Goal: Task Accomplishment & Management: Use online tool/utility

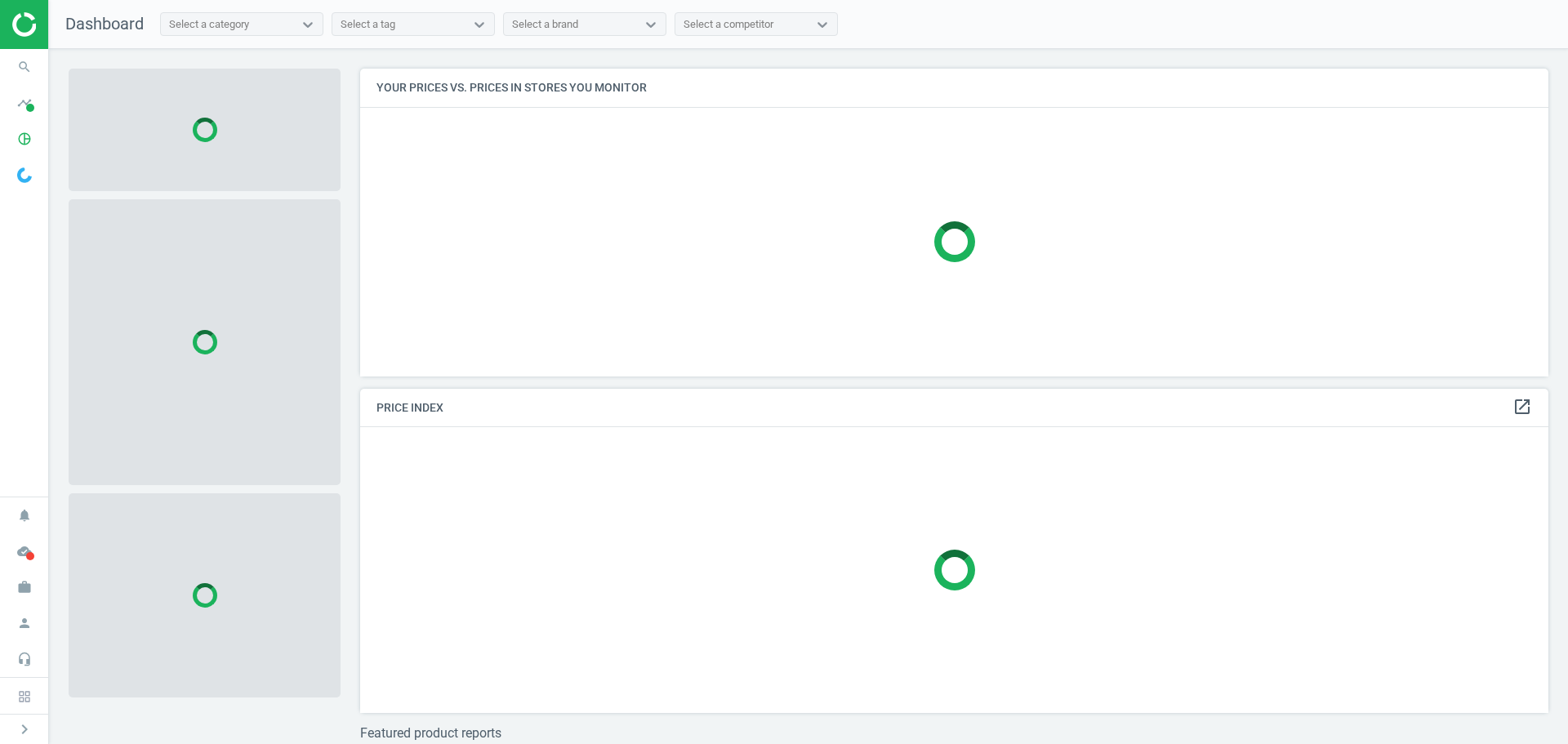
scroll to position [332, 1201]
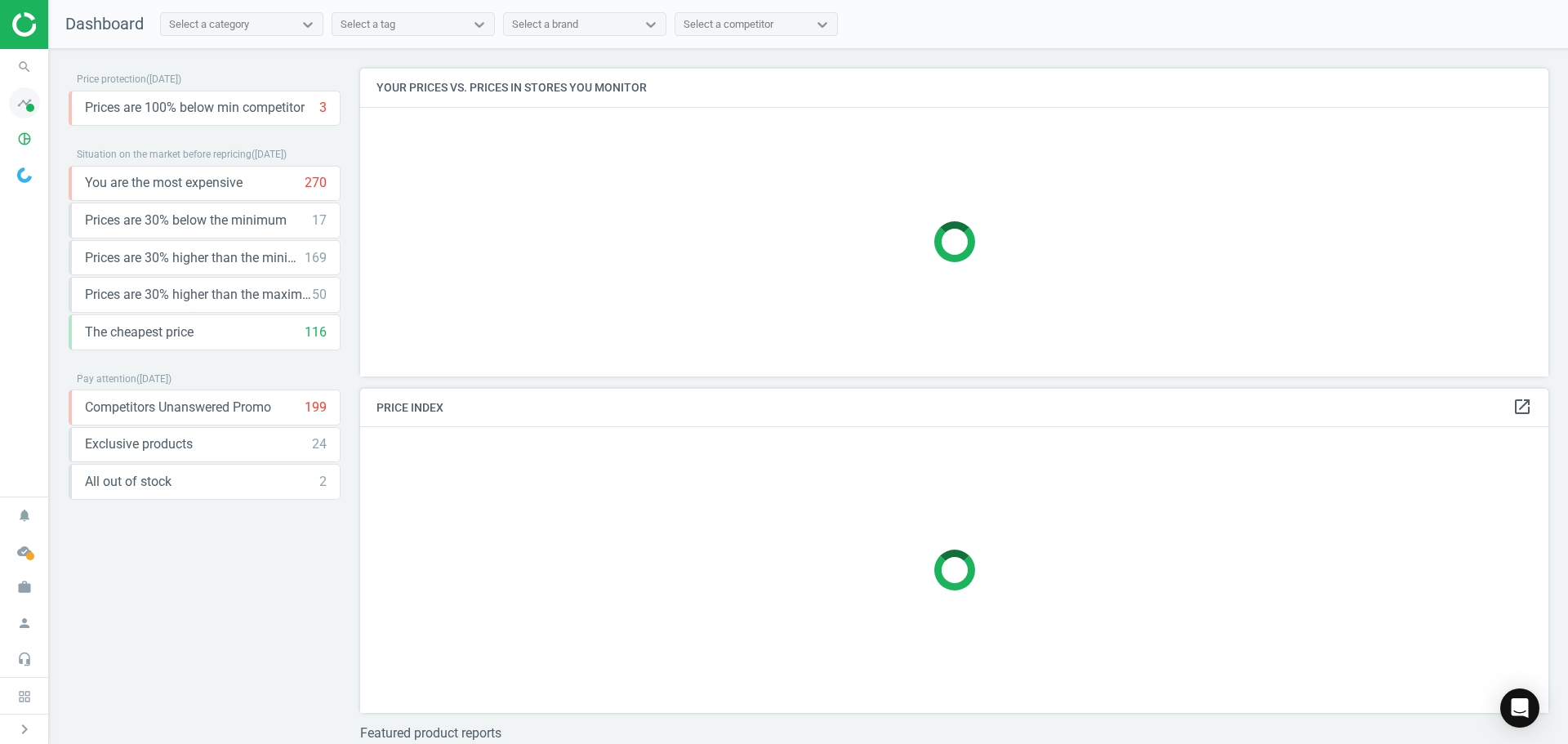
click at [27, 106] on span at bounding box center [30, 108] width 8 height 8
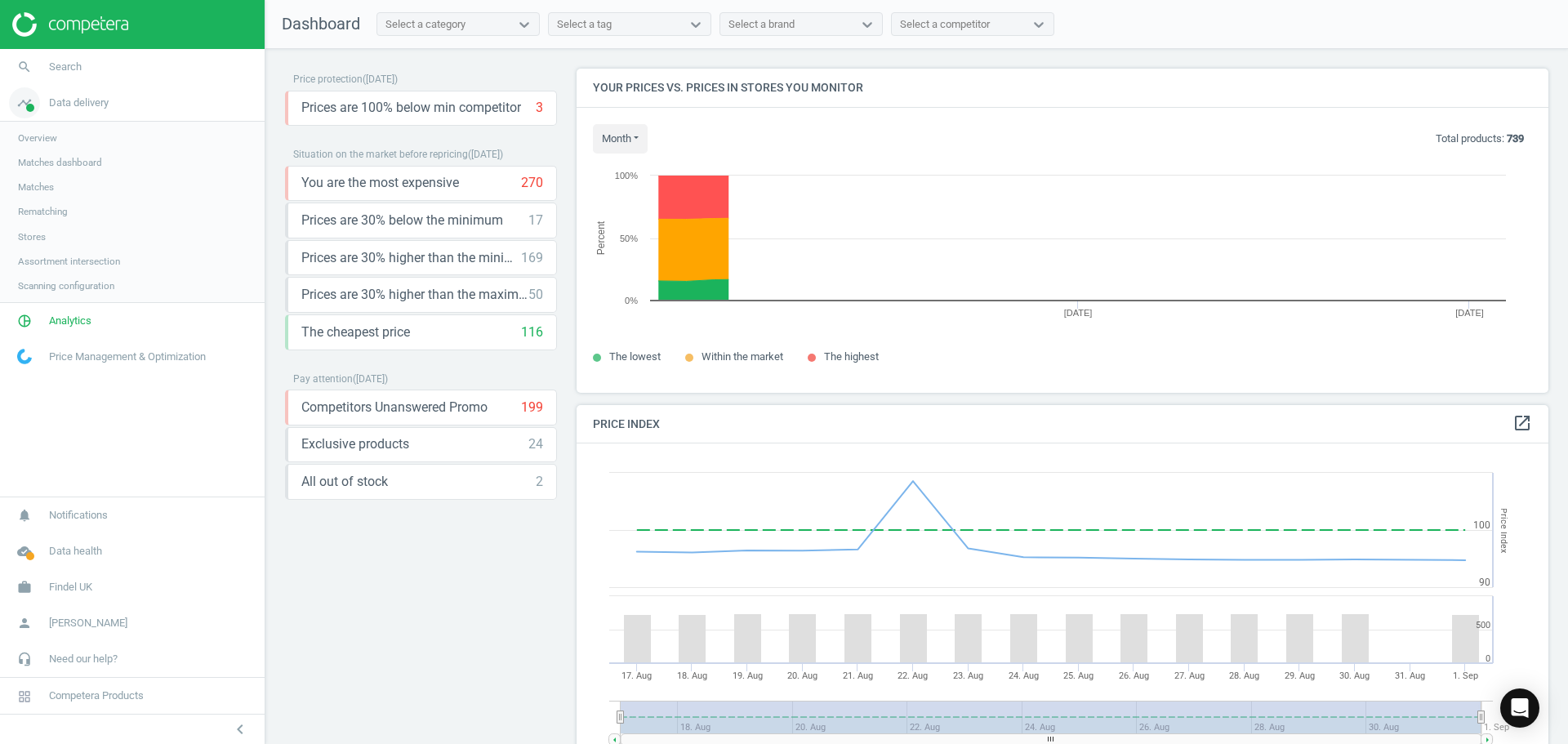
scroll to position [401, 985]
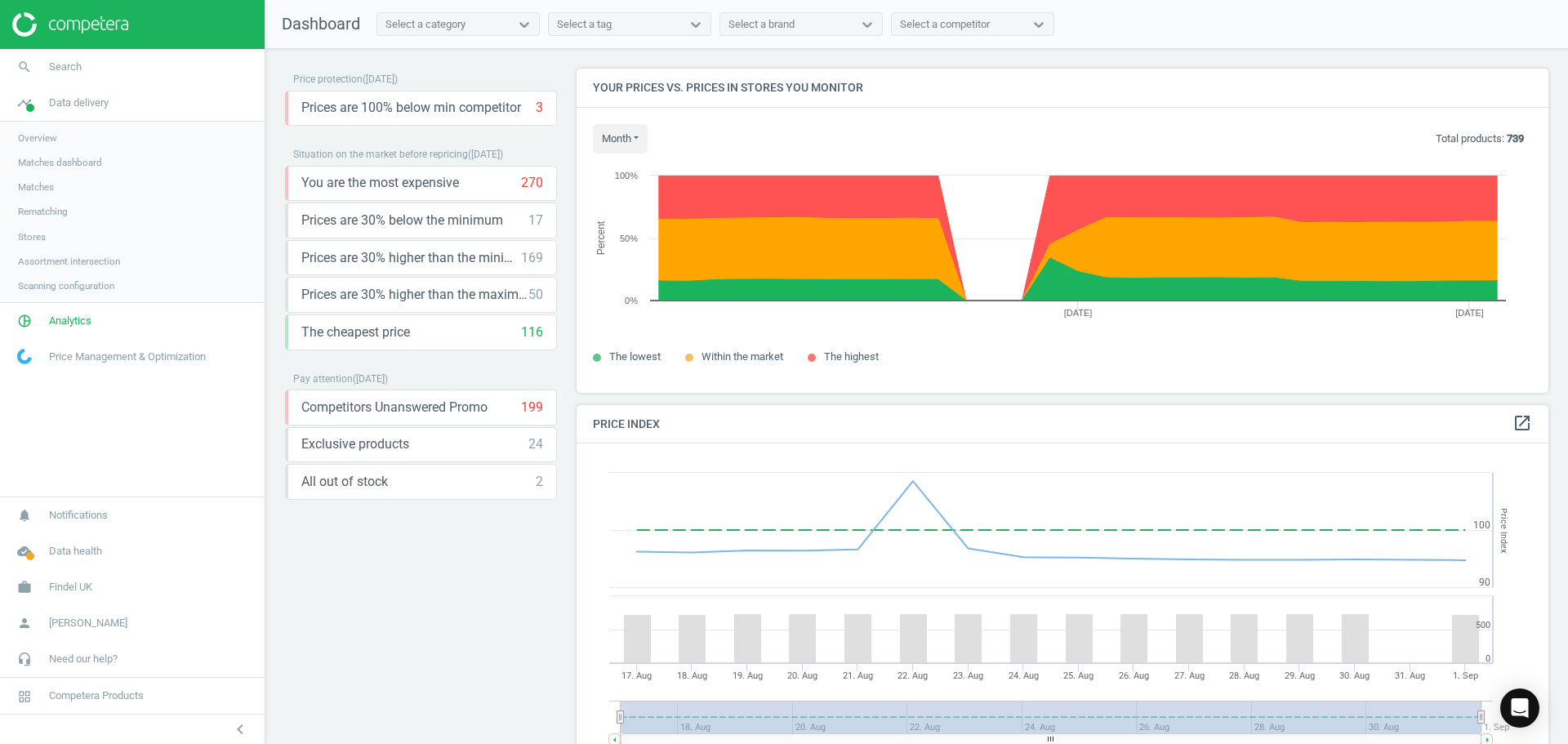
click at [45, 183] on span "Matches" at bounding box center [36, 187] width 36 height 13
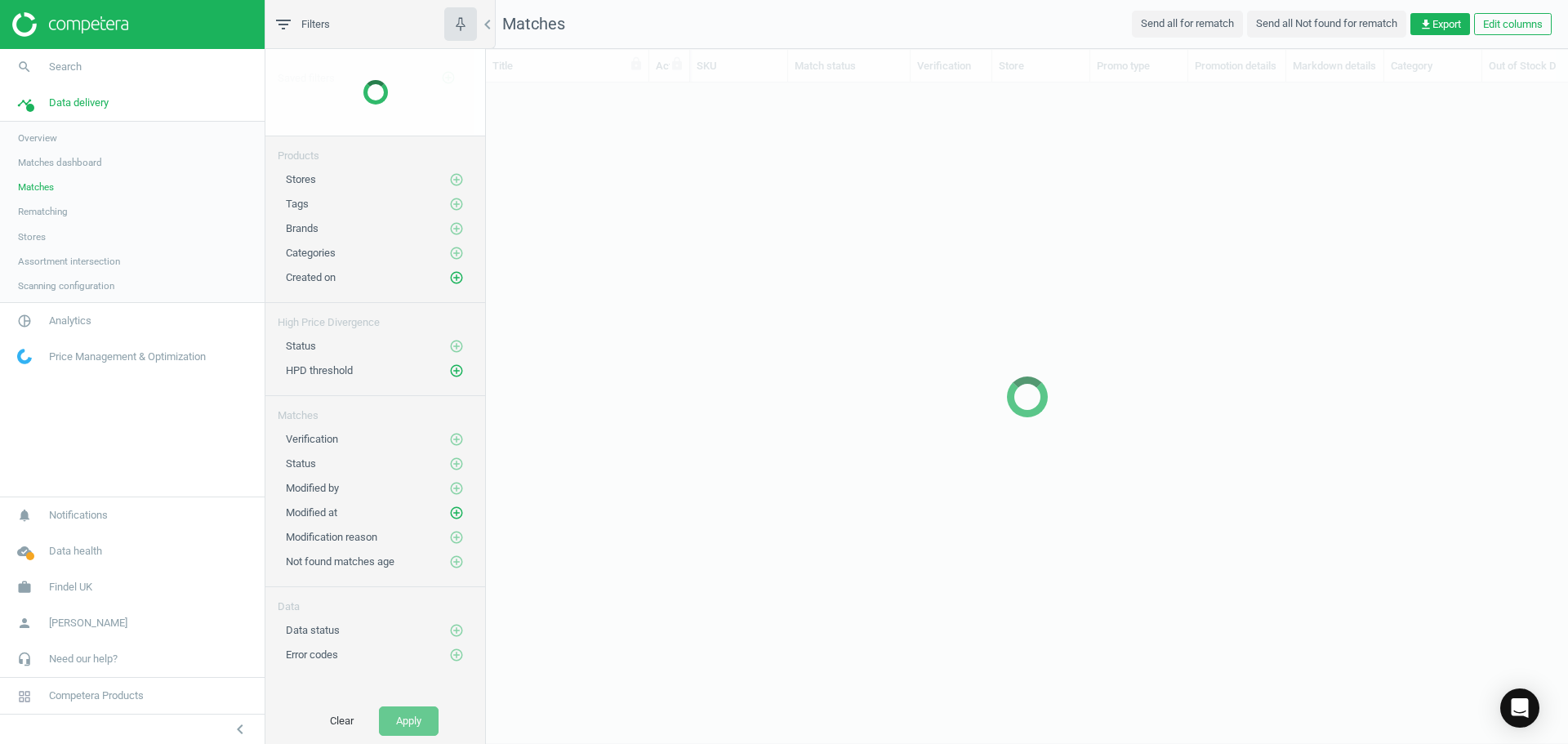
scroll to position [606, 1069]
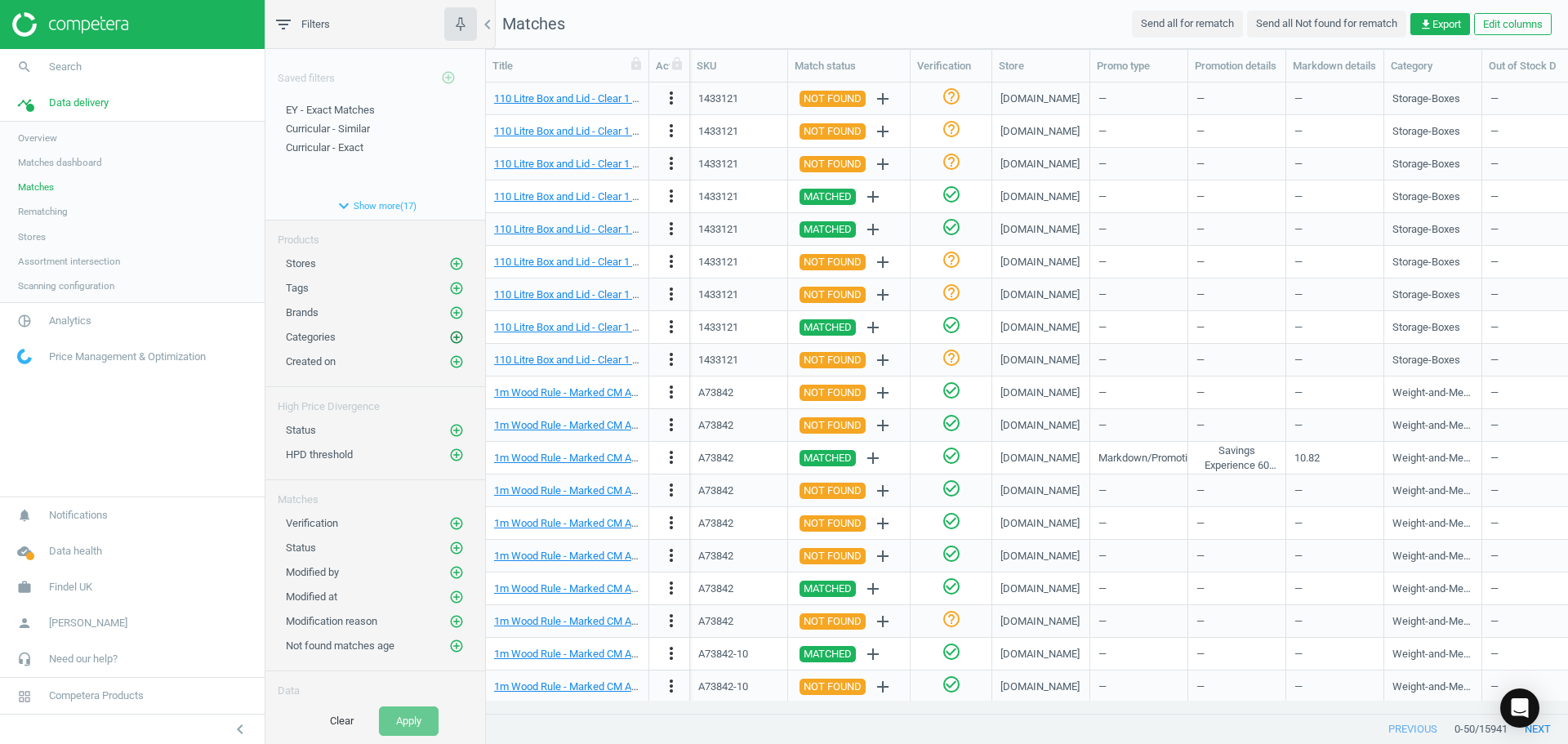
click at [449, 336] on icon "add_circle_outline" at bounding box center [457, 338] width 15 height 15
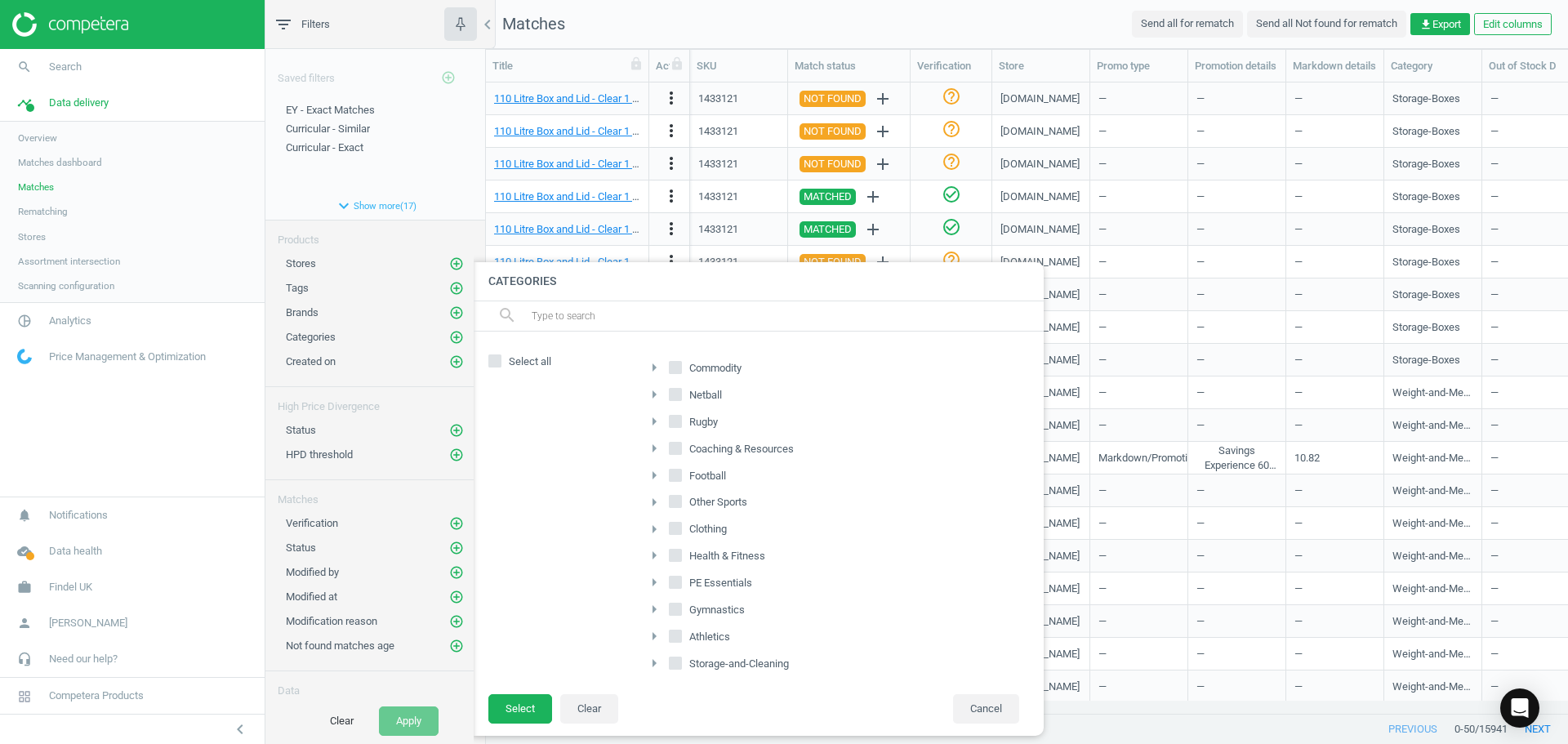
click at [654, 364] on icon "arrow_right" at bounding box center [654, 367] width 20 height 20
click at [684, 502] on input "Early-Years" at bounding box center [684, 500] width 10 height 10
checkbox input "true"
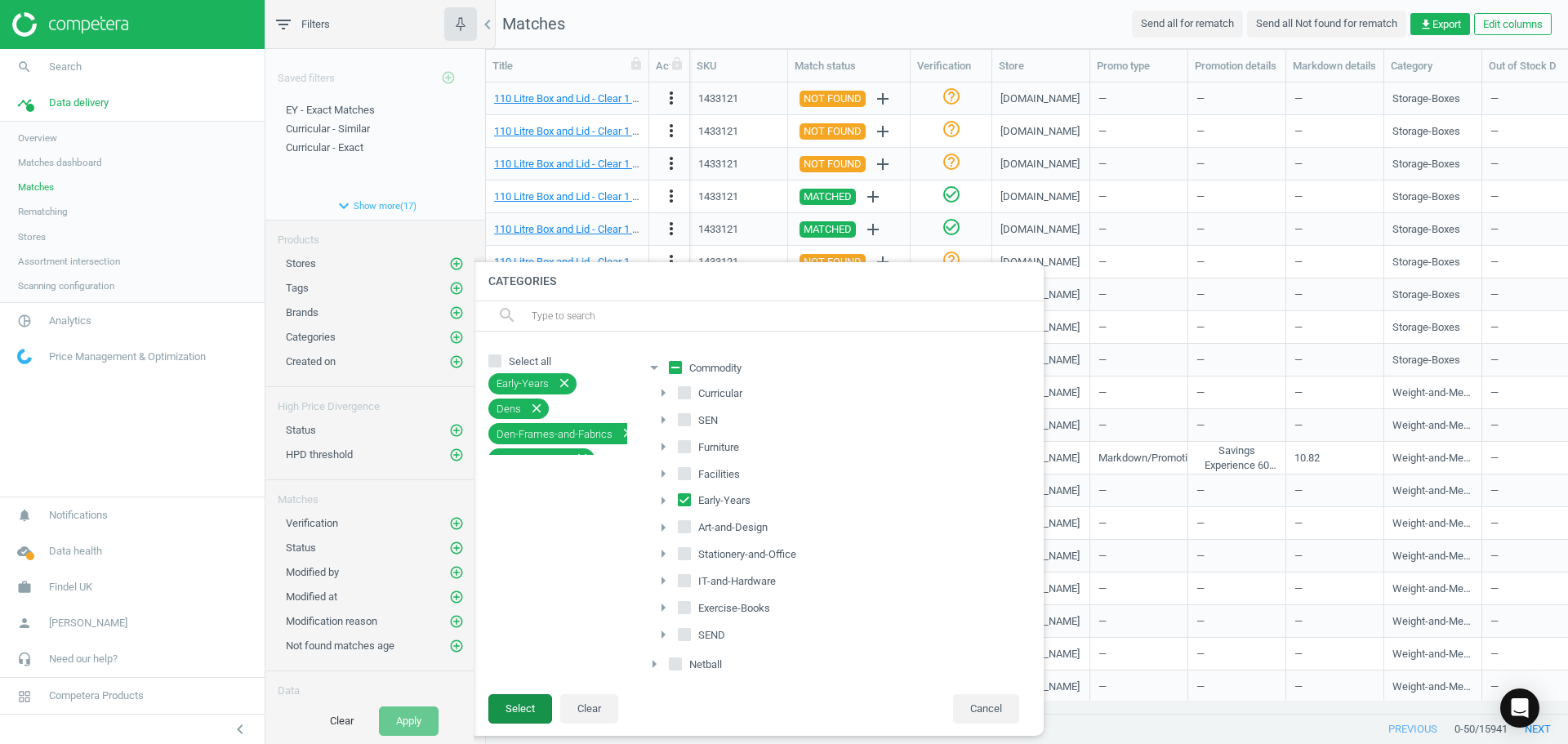
click at [530, 706] on button "Select" at bounding box center [520, 708] width 64 height 29
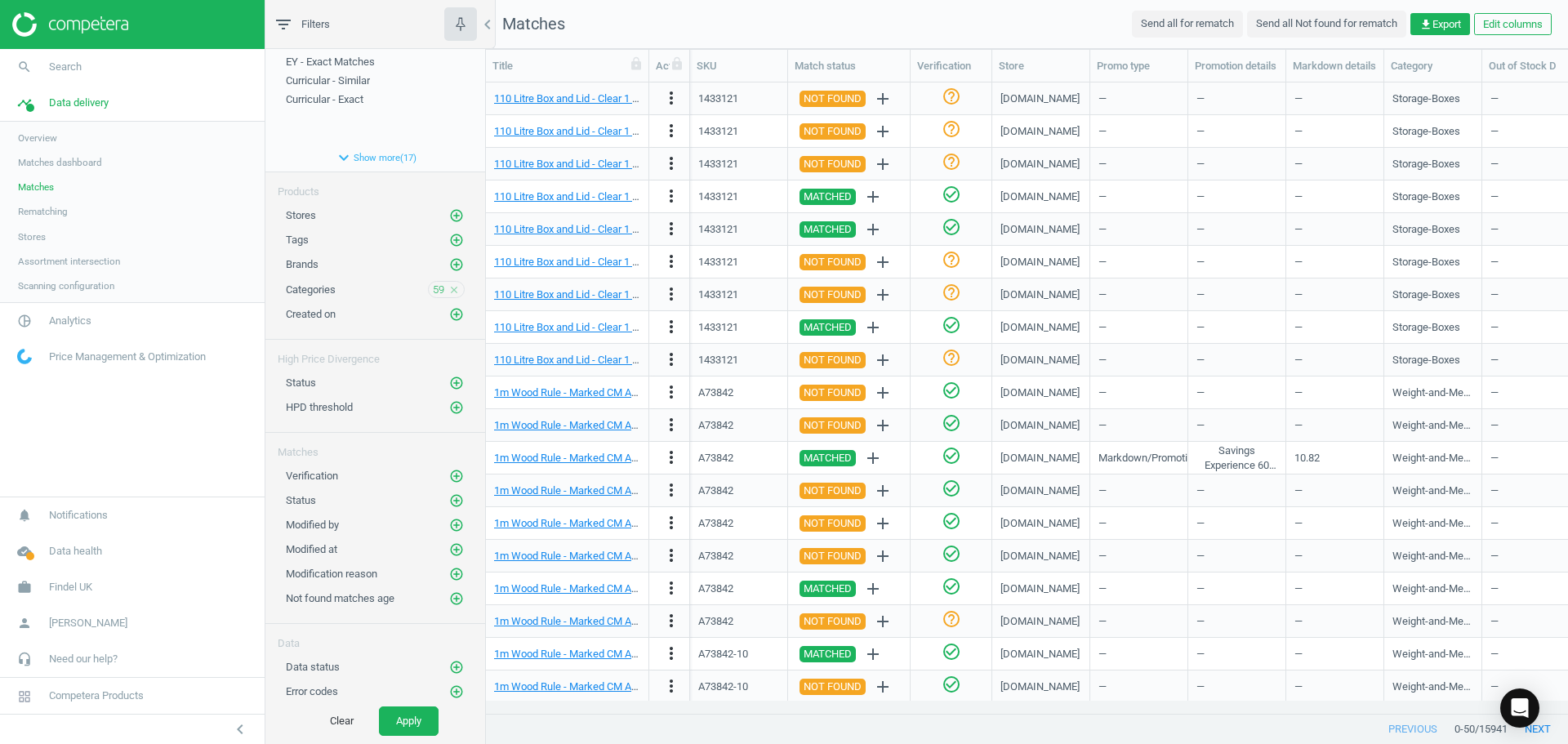
scroll to position [49, 0]
click at [449, 473] on icon "add_circle_outline" at bounding box center [457, 475] width 15 height 15
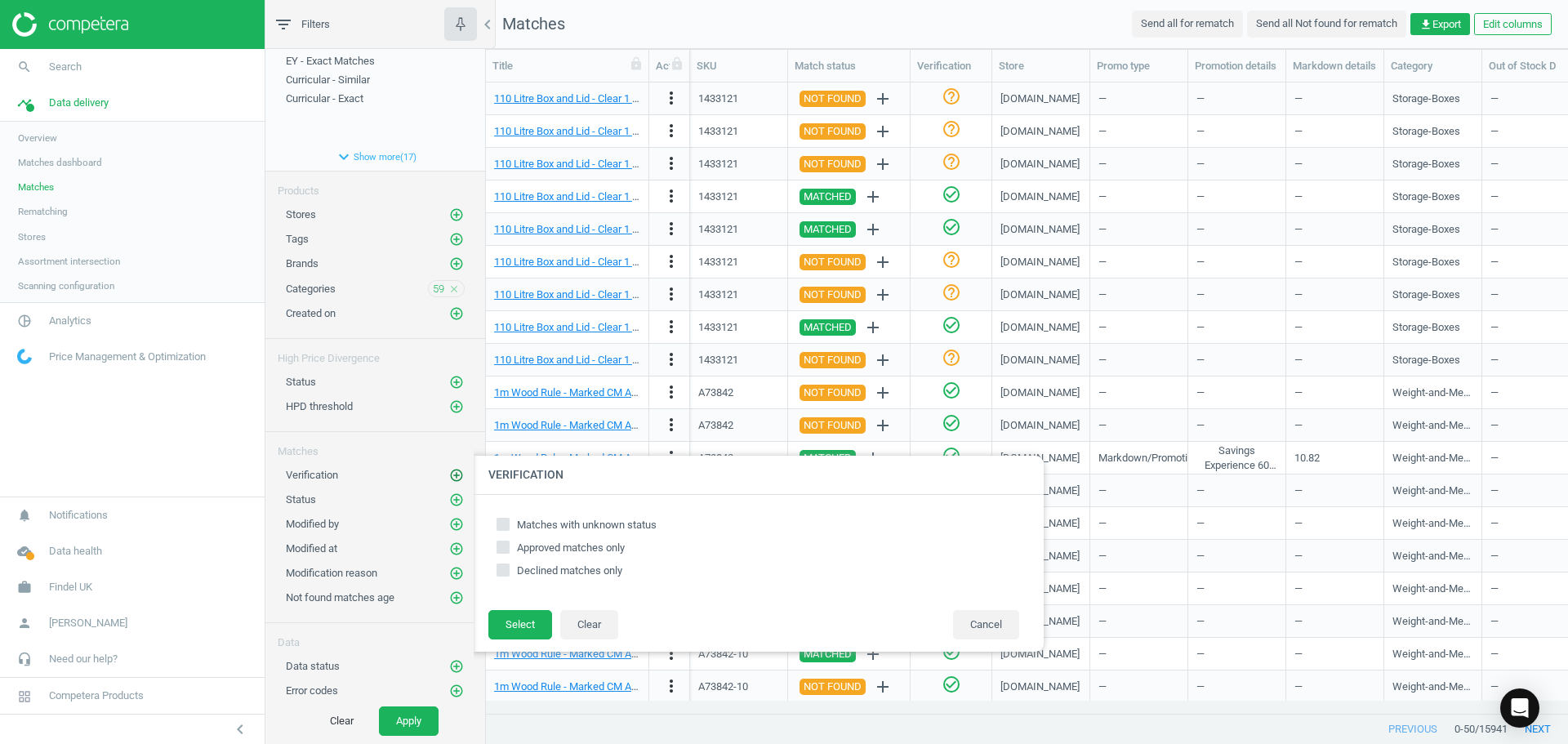
click at [449, 473] on icon "add_circle_outline" at bounding box center [457, 475] width 15 height 15
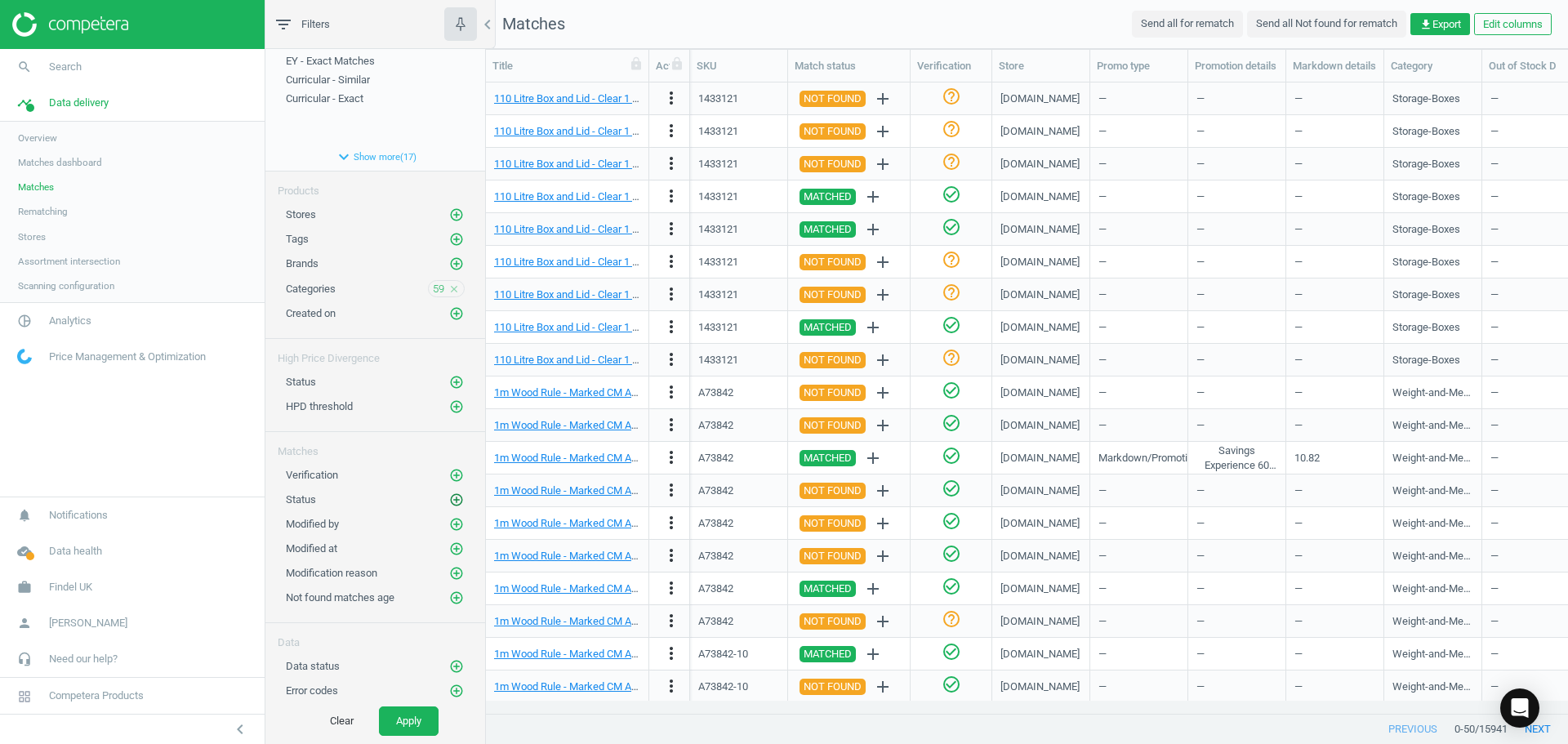
click at [449, 502] on icon "add_circle_outline" at bounding box center [457, 500] width 15 height 15
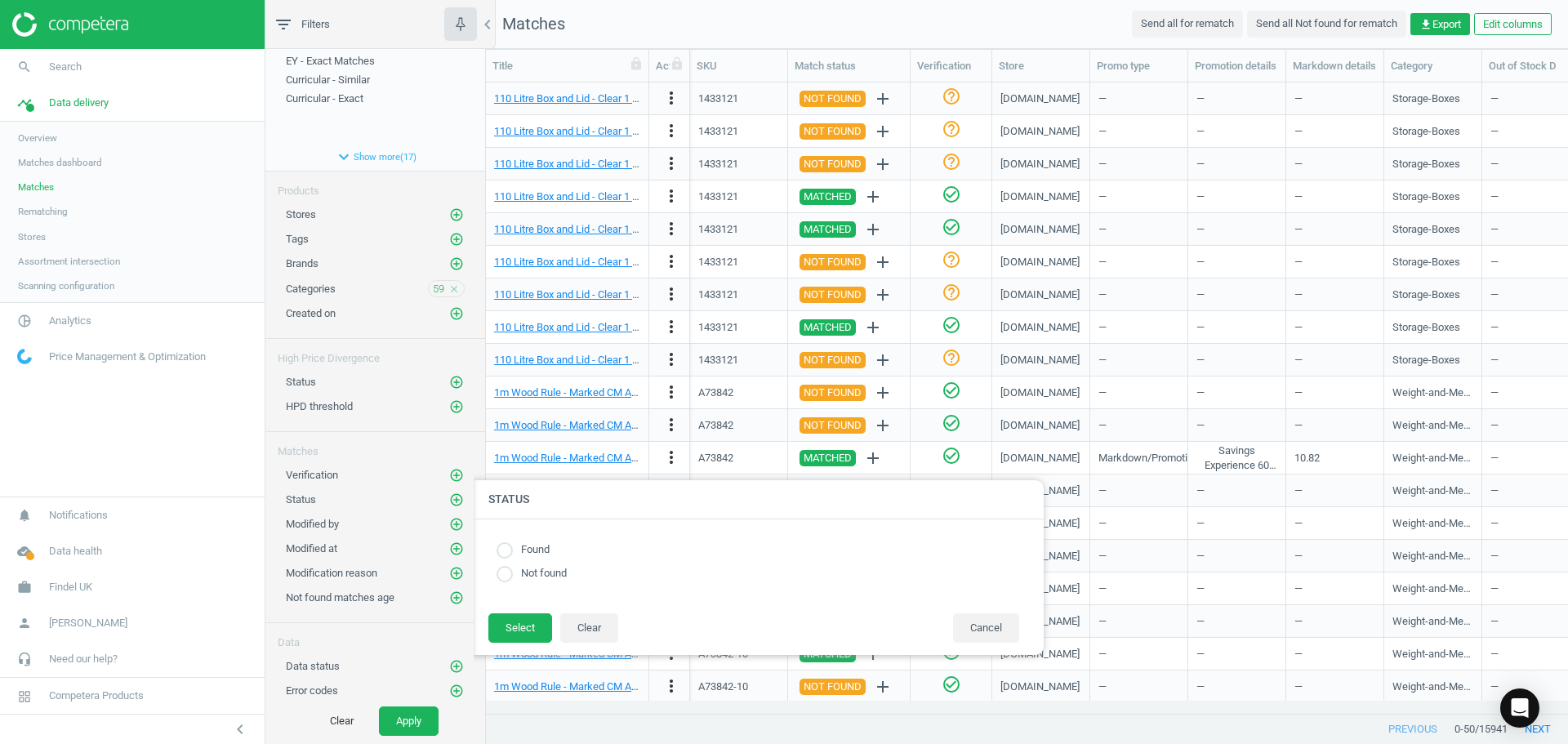
click at [510, 556] on input "radio" at bounding box center [504, 550] width 16 height 16
radio input "true"
click at [516, 633] on button "Select" at bounding box center [520, 627] width 64 height 29
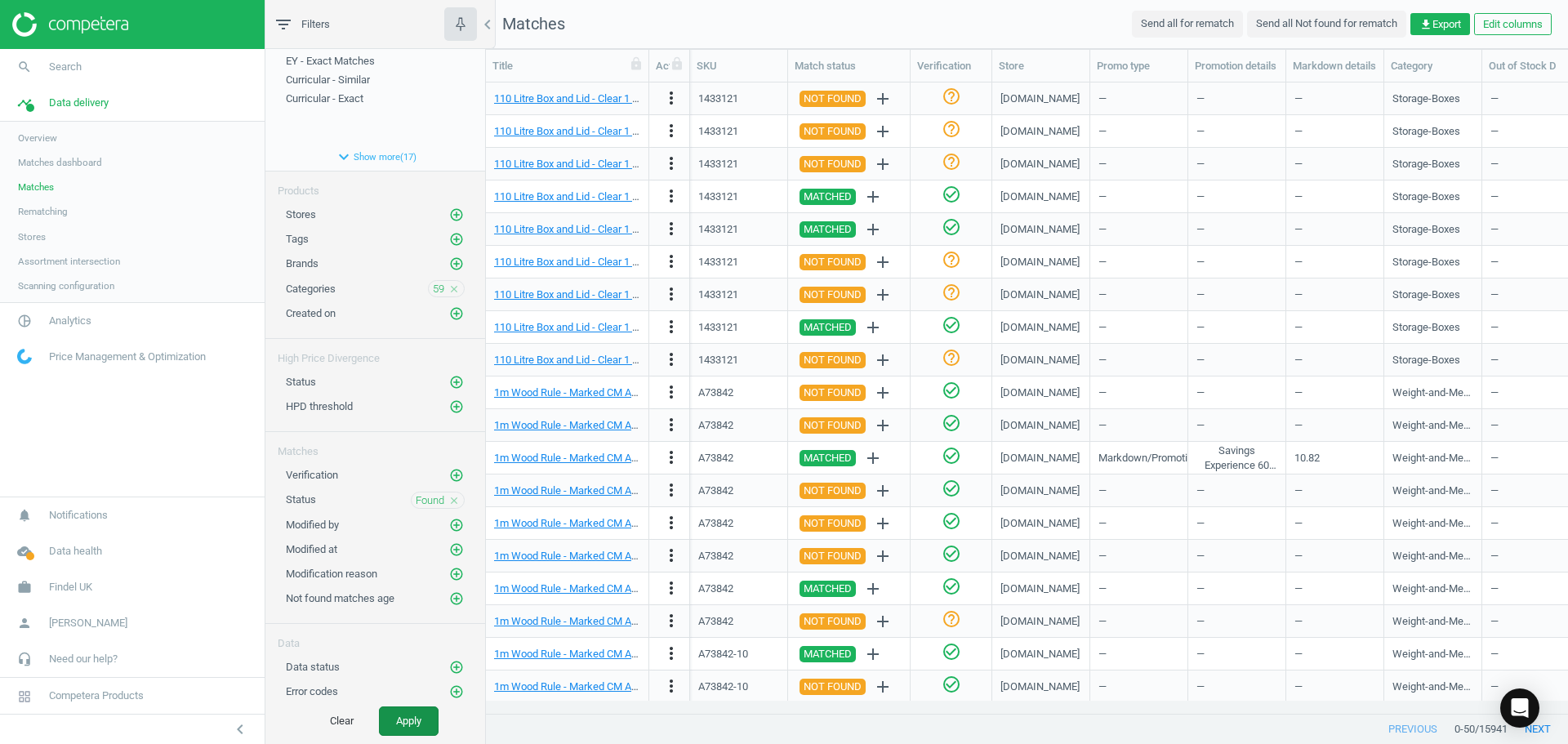
click at [396, 720] on button "Apply" at bounding box center [409, 721] width 60 height 29
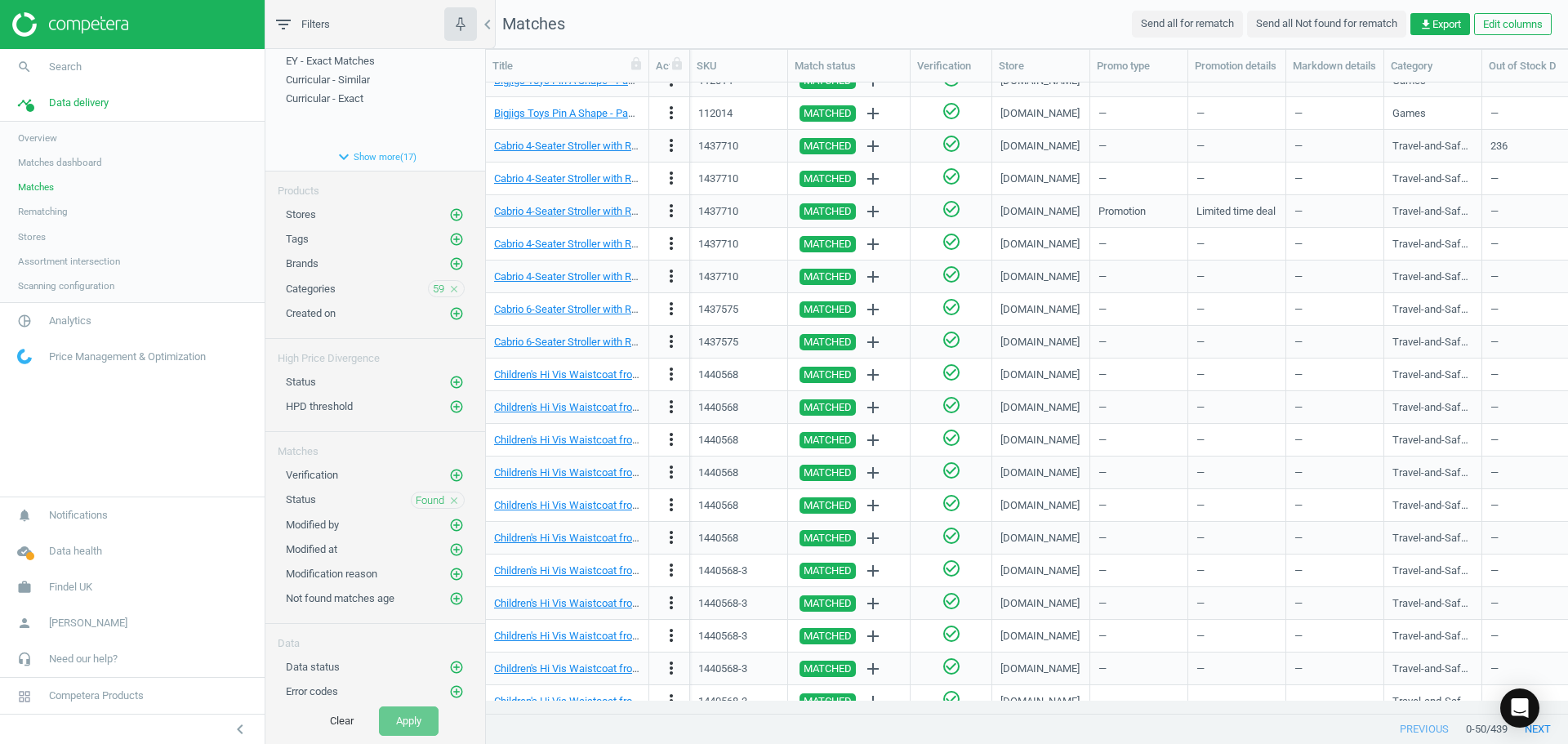
scroll to position [1015, 0]
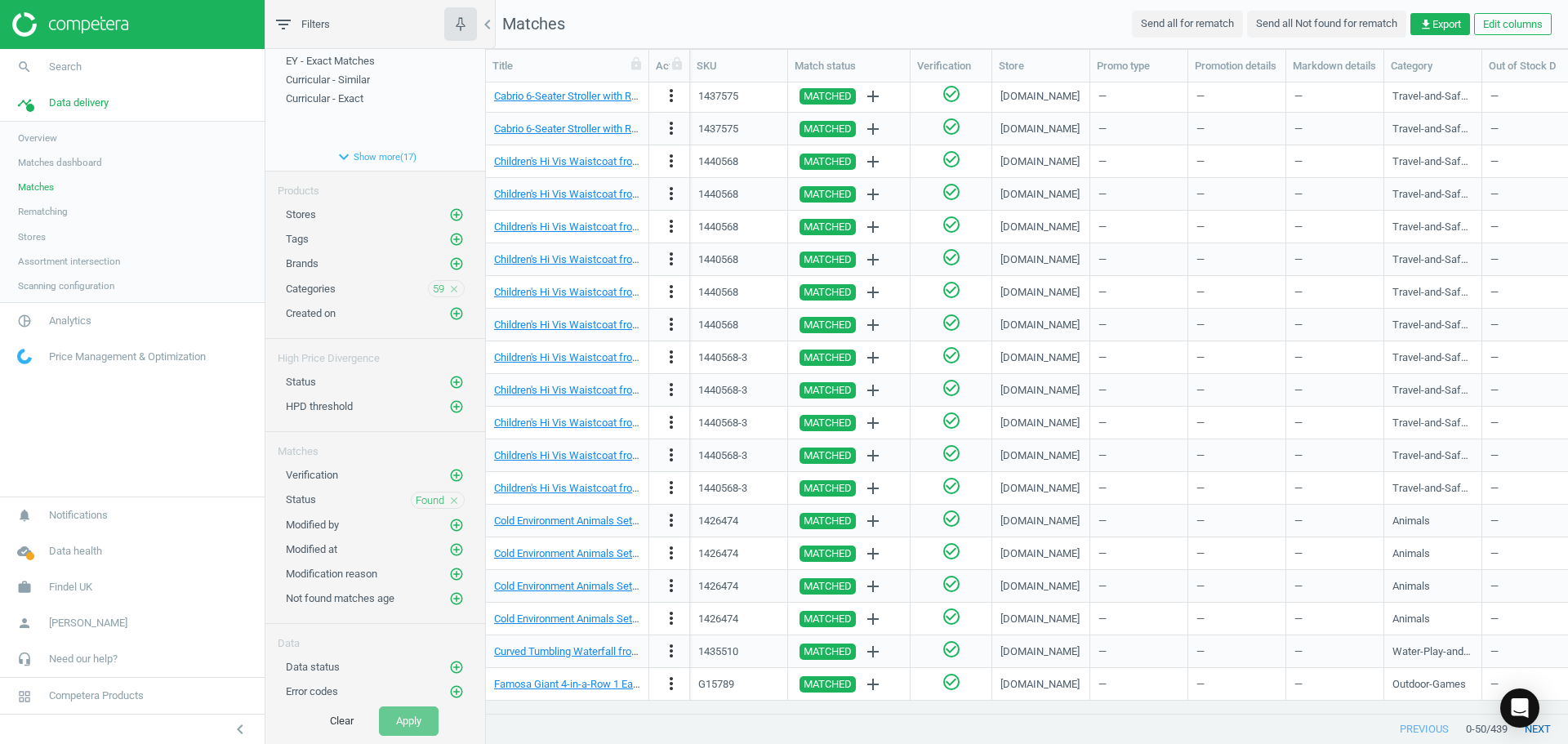
click at [1549, 733] on button "next" at bounding box center [1537, 729] width 61 height 29
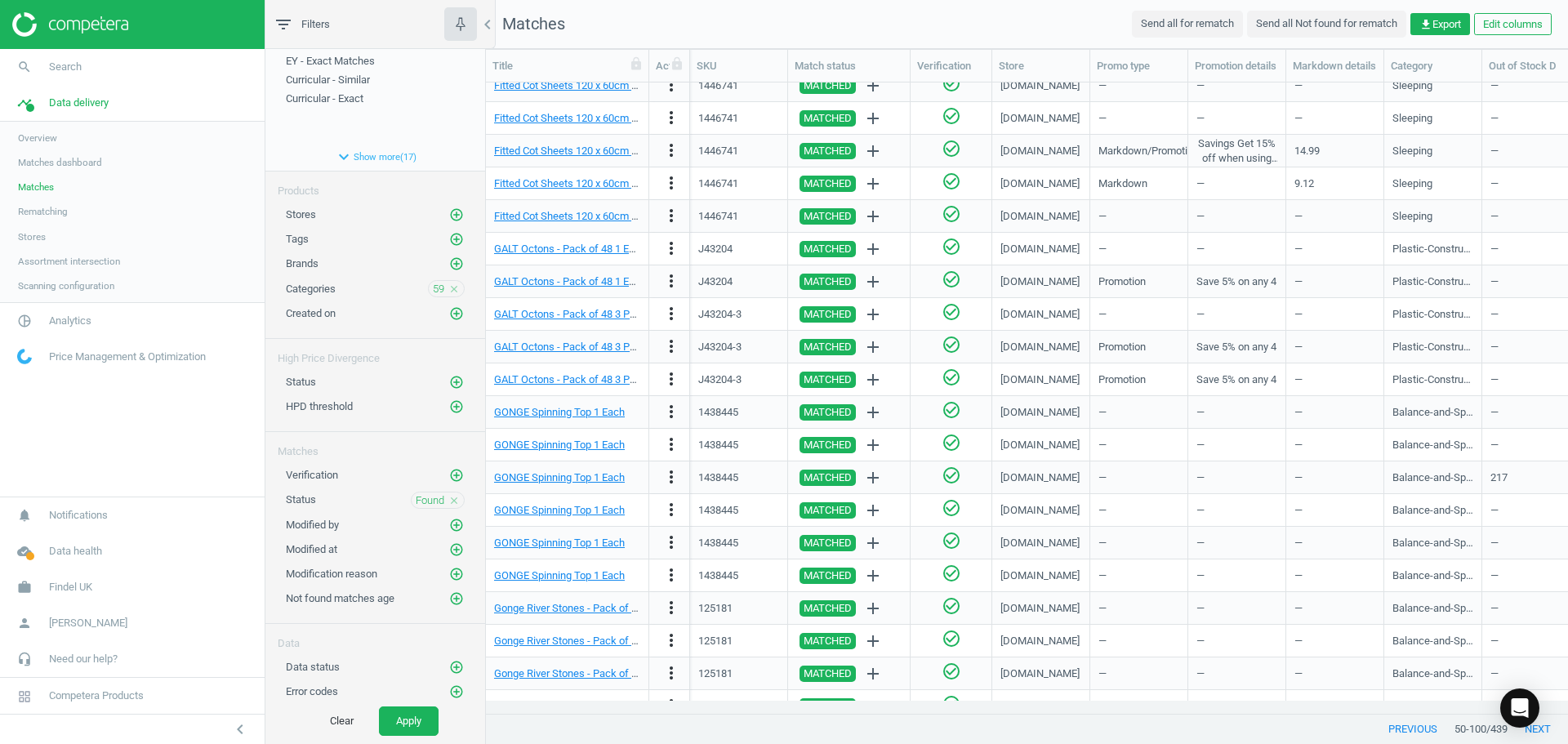
scroll to position [1015, 0]
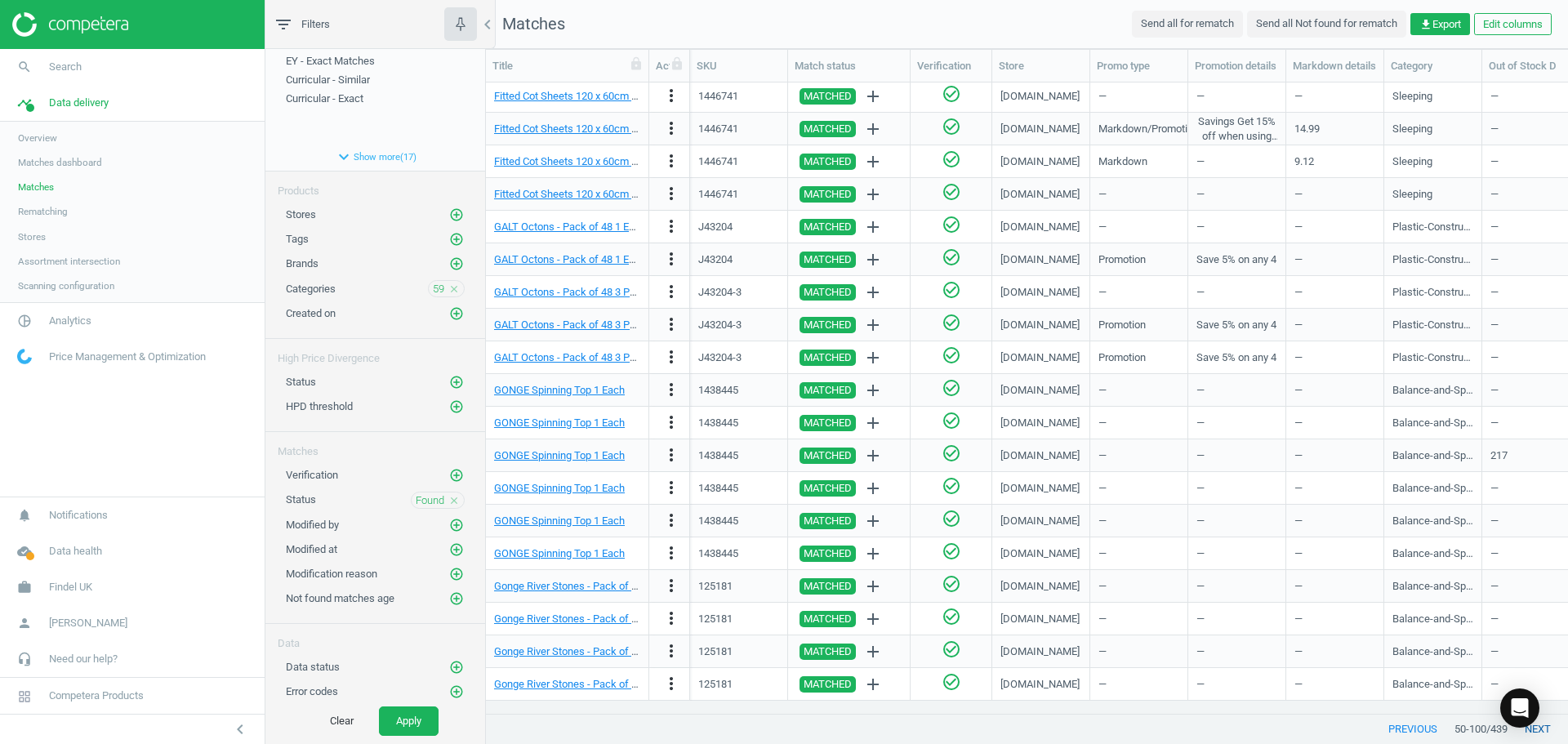
click at [1552, 731] on button "next" at bounding box center [1537, 729] width 61 height 29
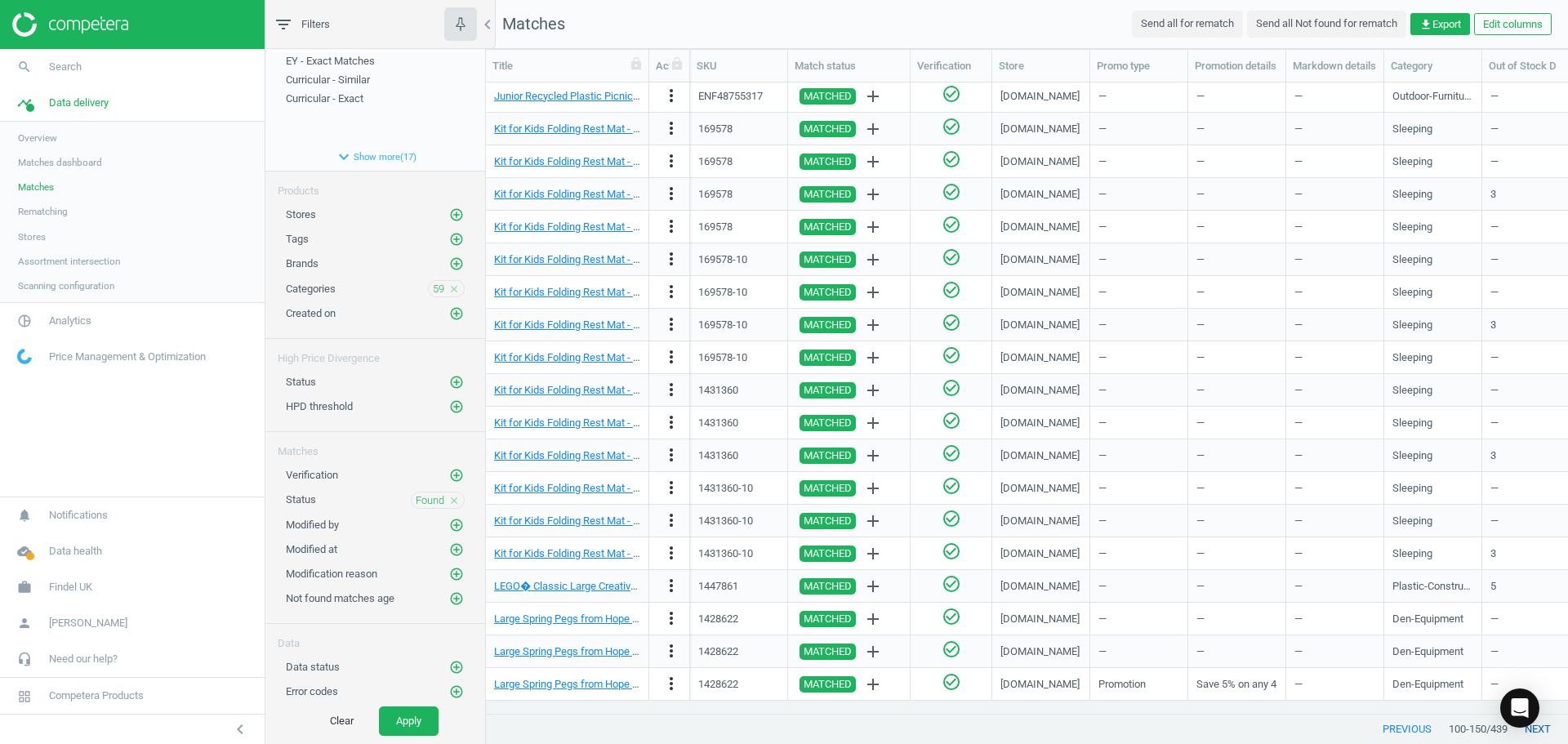
click at [1550, 726] on button "next" at bounding box center [1537, 729] width 61 height 29
click at [1548, 731] on button "next" at bounding box center [1537, 729] width 61 height 29
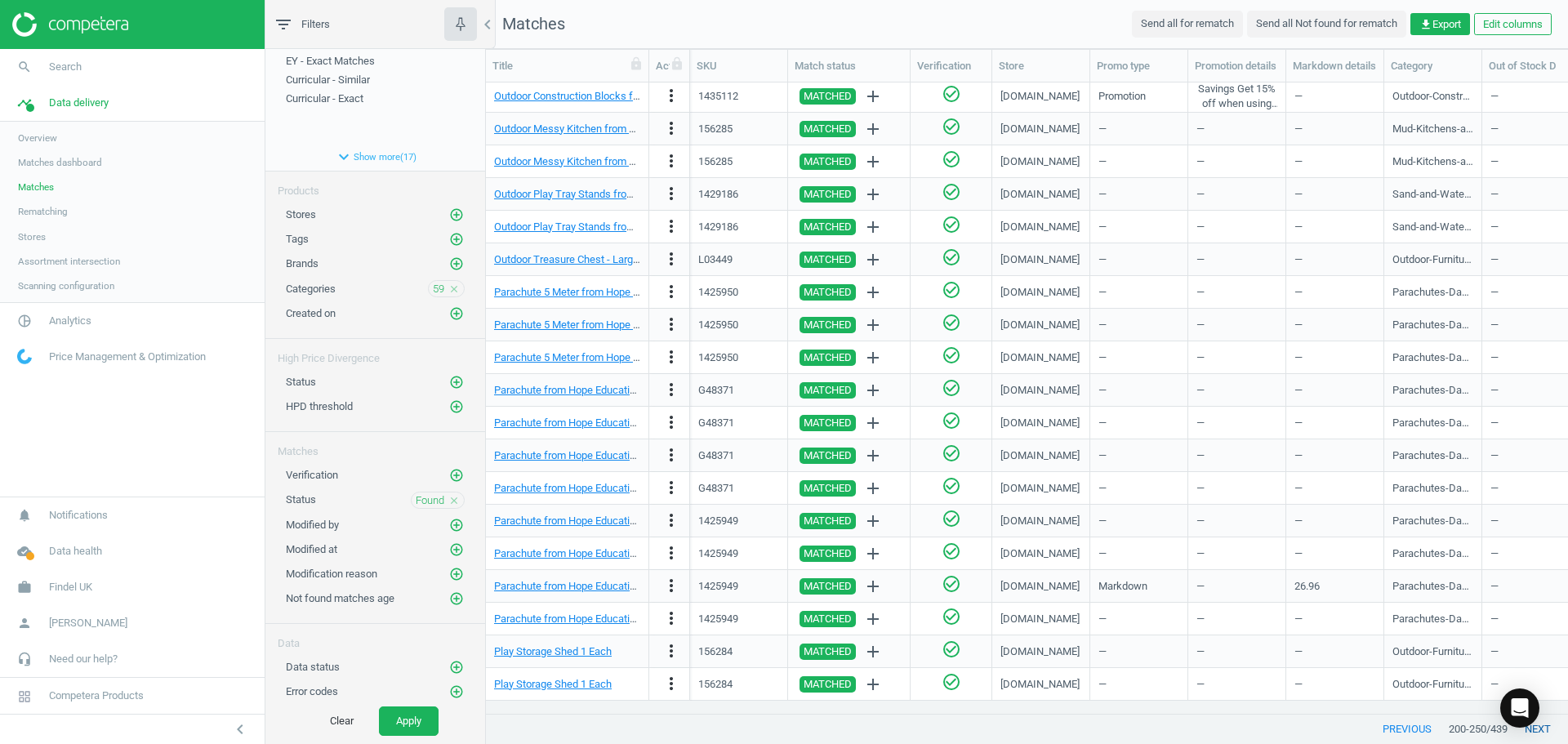
click at [1543, 728] on button "next" at bounding box center [1537, 729] width 61 height 29
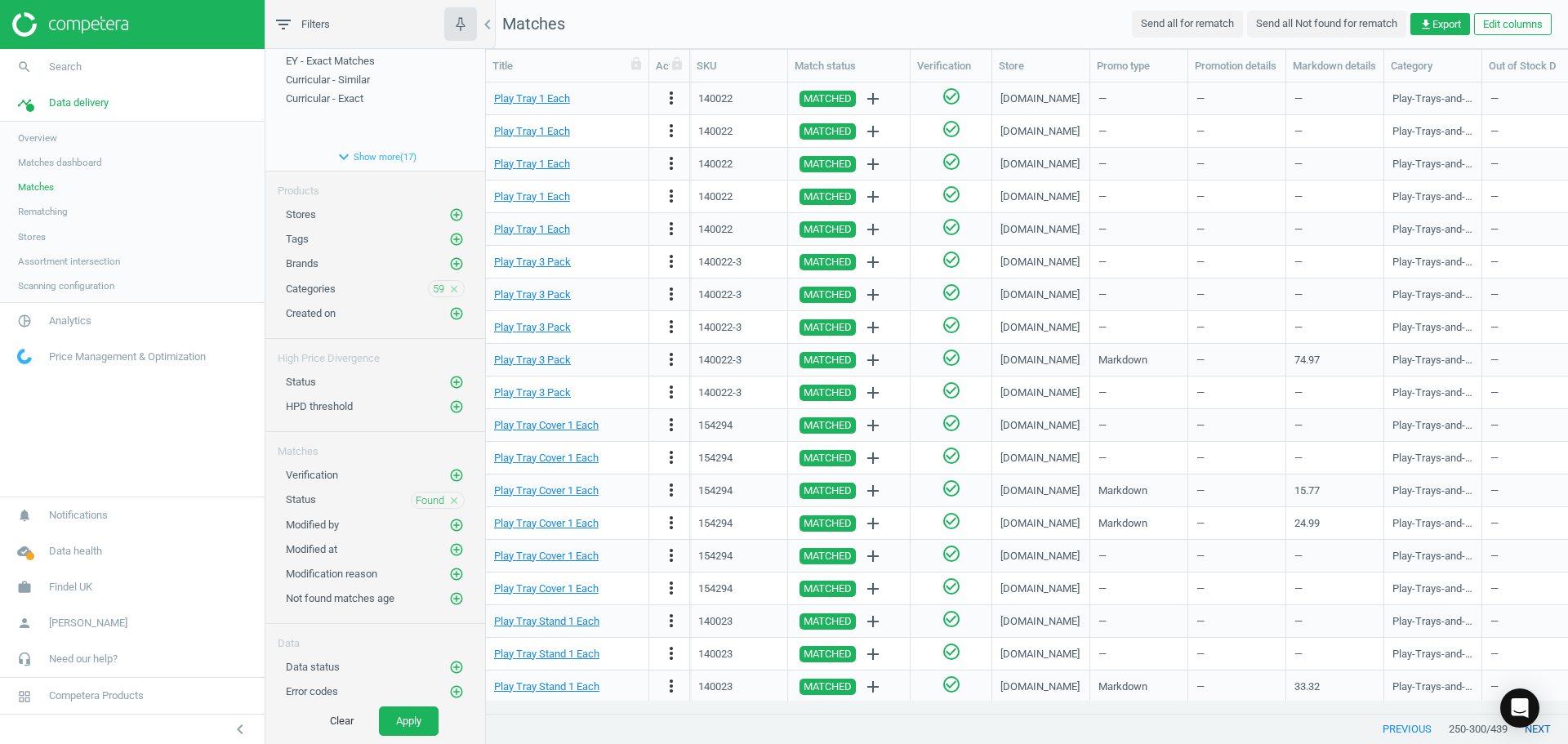
click at [1541, 729] on button "next" at bounding box center [1537, 729] width 61 height 29
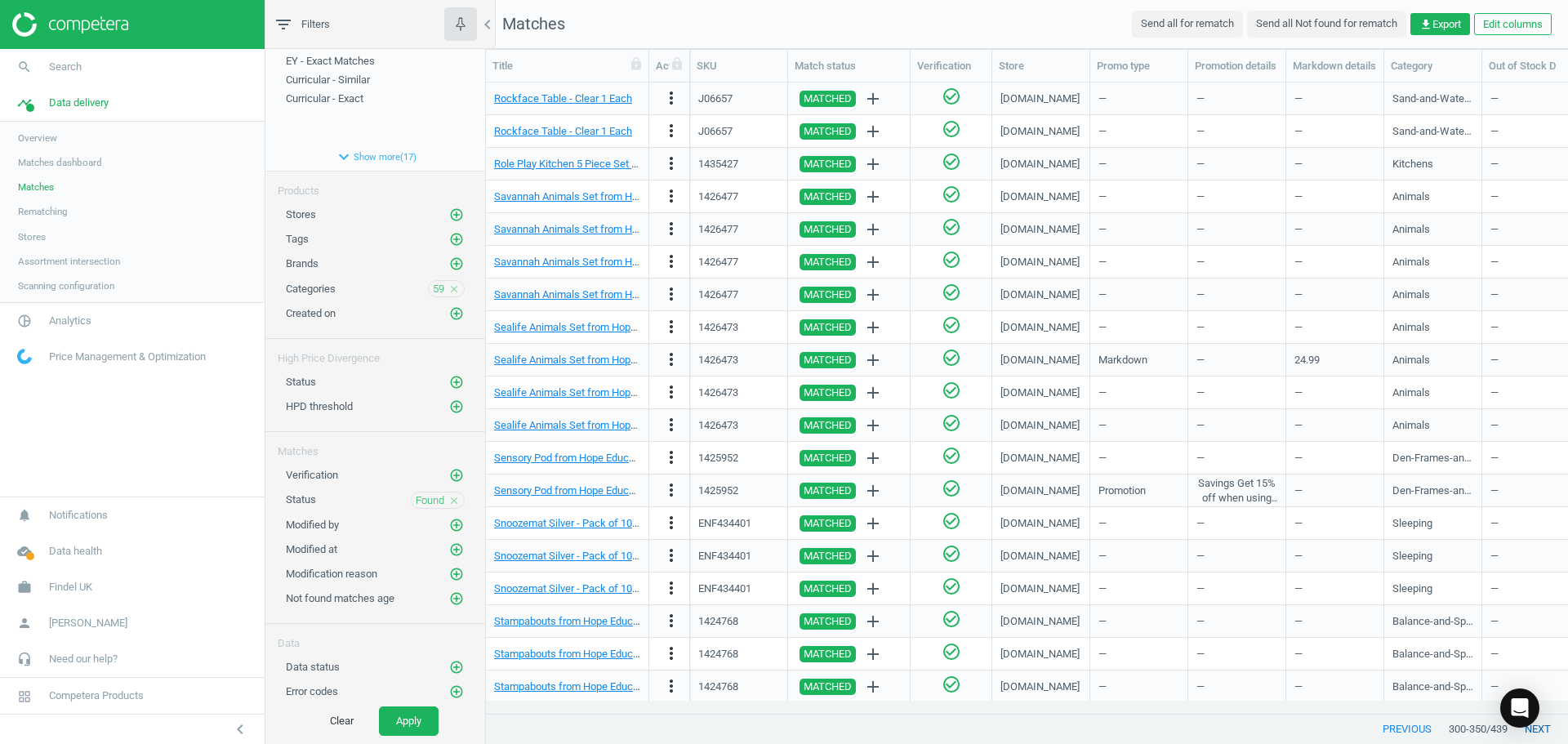
click at [1541, 730] on button "next" at bounding box center [1537, 729] width 61 height 29
click at [448, 500] on icon "close" at bounding box center [454, 501] width 11 height 11
click at [449, 500] on icon "add_circle_outline" at bounding box center [457, 500] width 15 height 15
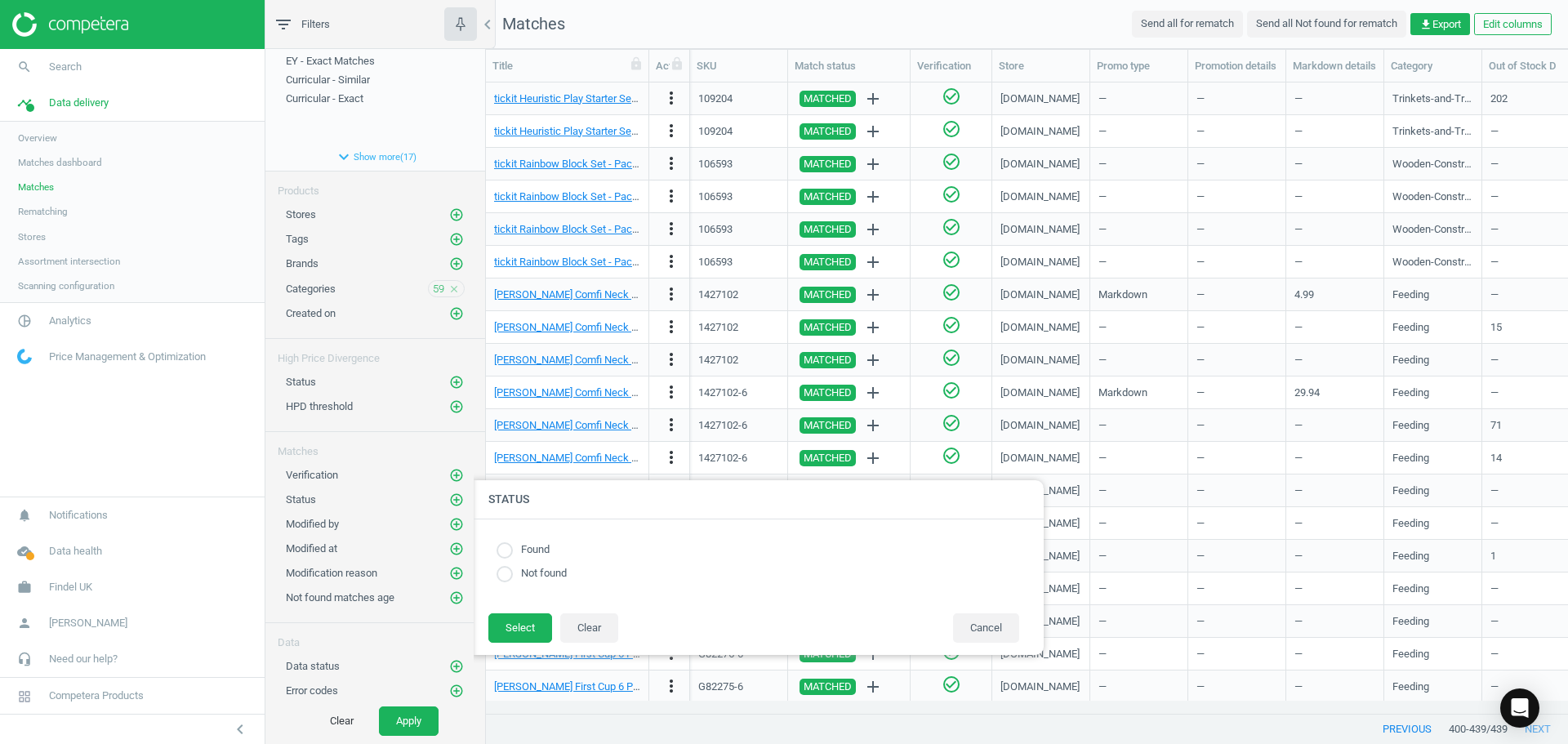
click at [510, 576] on input "radio" at bounding box center [504, 574] width 16 height 16
radio input "true"
click at [523, 626] on button "Select" at bounding box center [520, 627] width 64 height 29
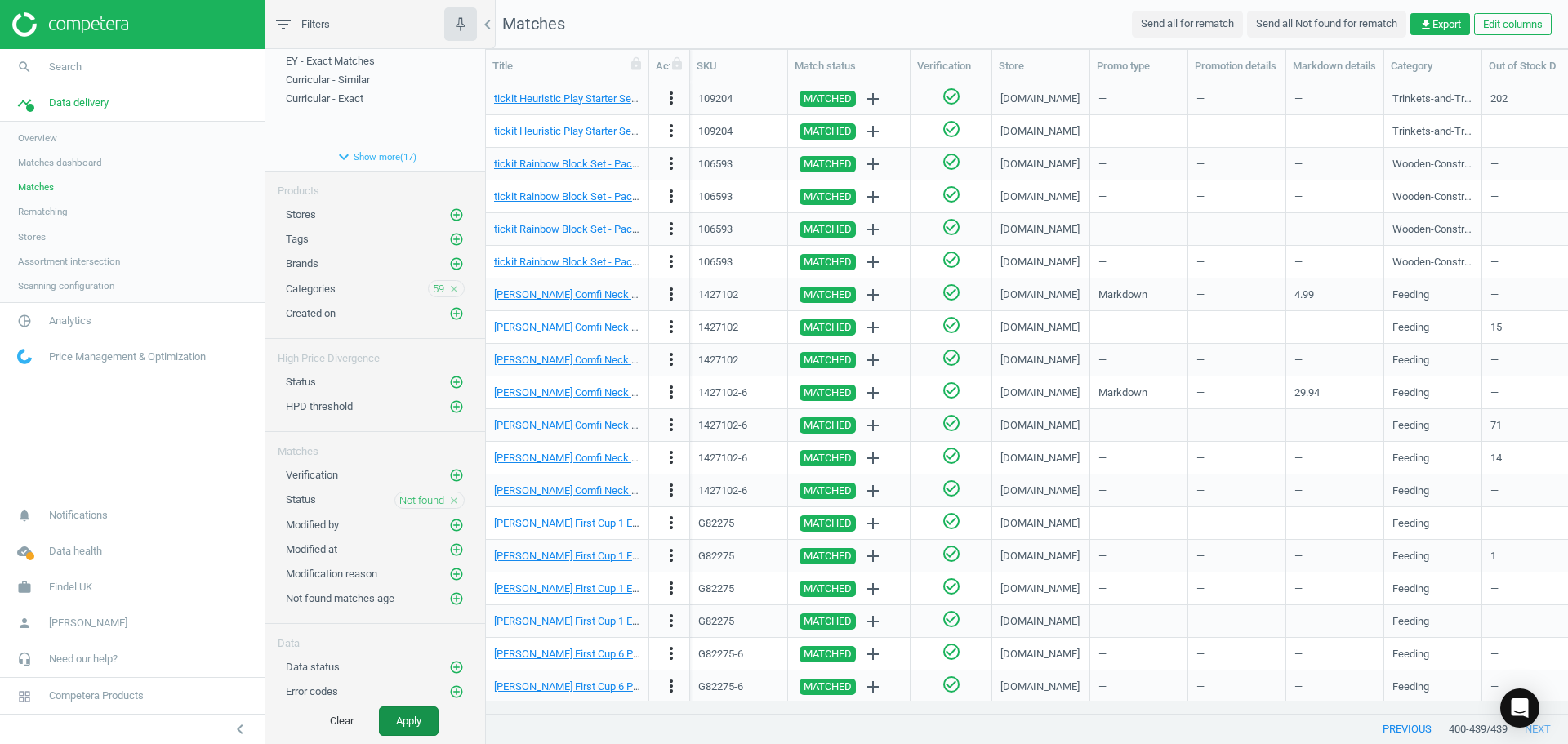
click at [399, 729] on button "Apply" at bounding box center [409, 721] width 60 height 29
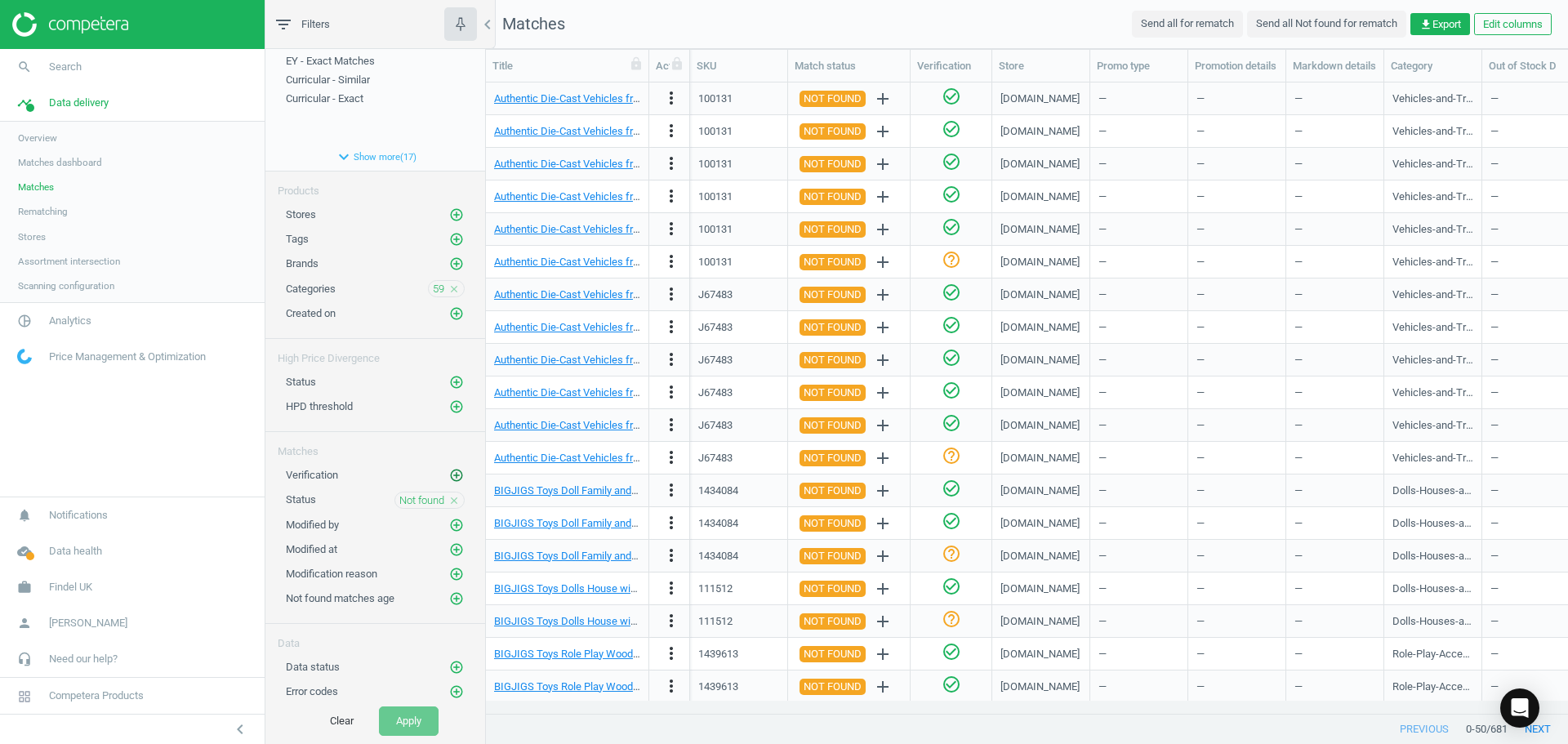
click at [449, 475] on icon "add_circle_outline" at bounding box center [457, 475] width 15 height 15
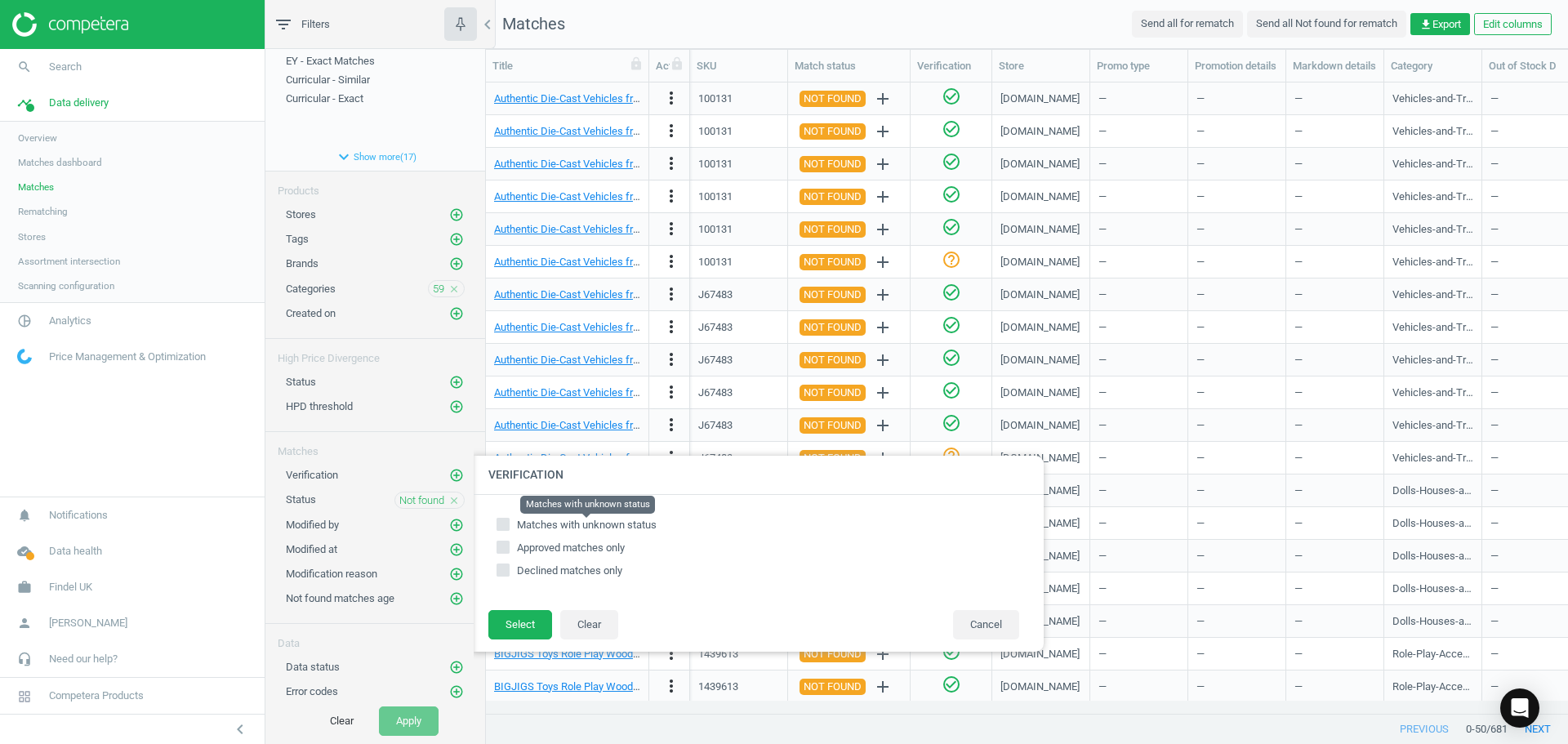
click at [546, 524] on span "Matches with unknown status" at bounding box center [587, 524] width 139 height 12
click at [509, 524] on input "Matches with unknown status" at bounding box center [502, 523] width 10 height 10
checkbox input "true"
click at [516, 626] on button "Select" at bounding box center [520, 624] width 64 height 29
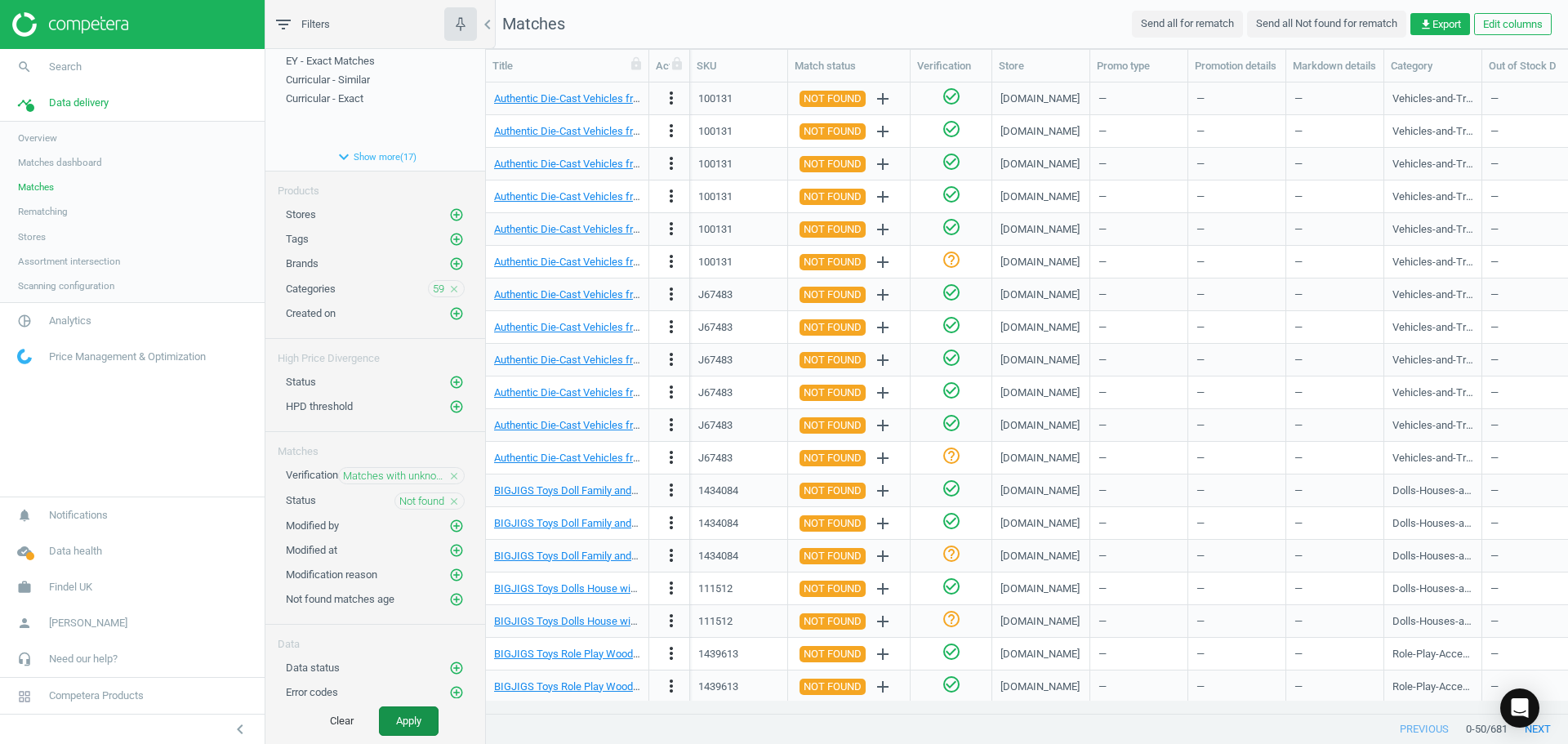
click at [424, 708] on button "Apply" at bounding box center [409, 721] width 60 height 29
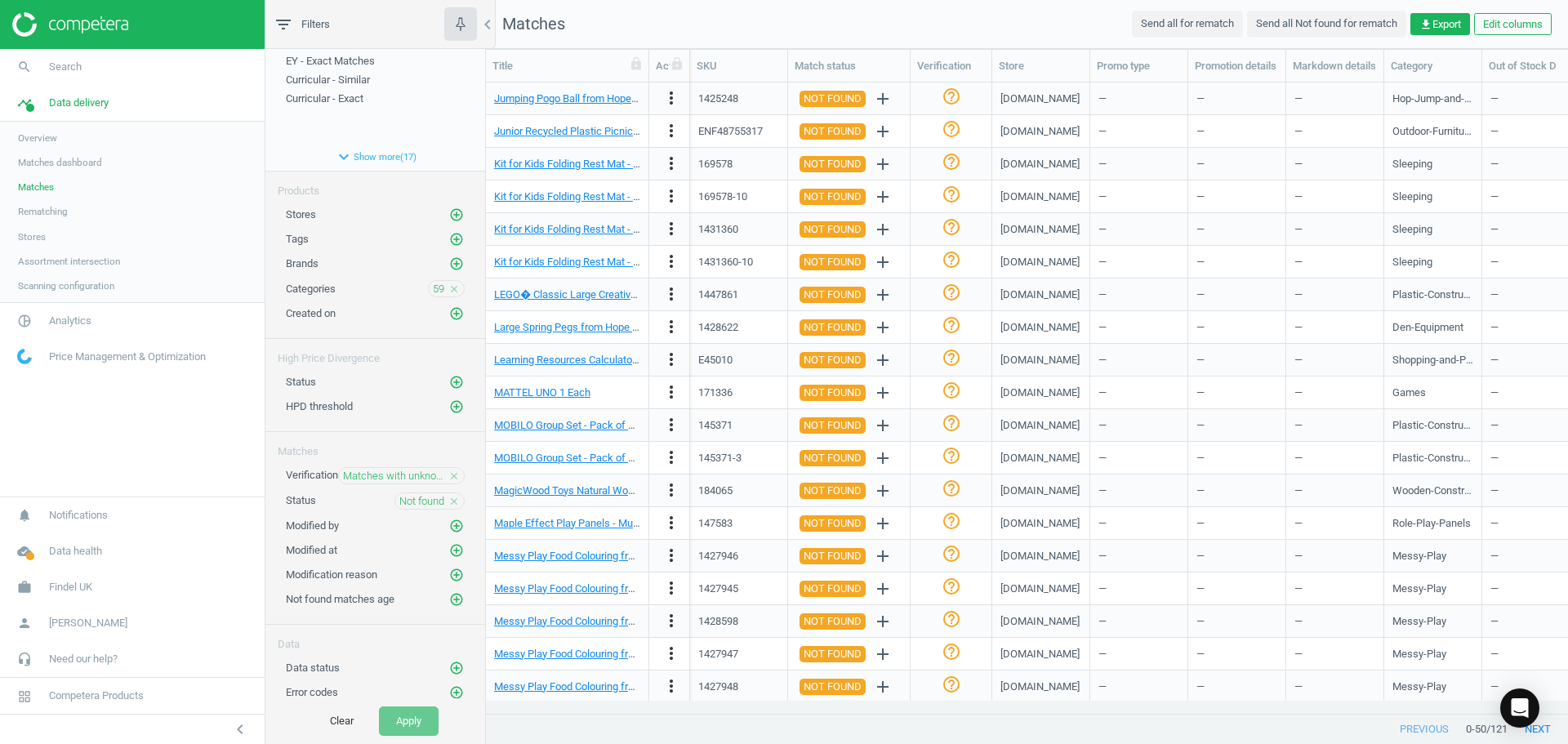
scroll to position [1015, 0]
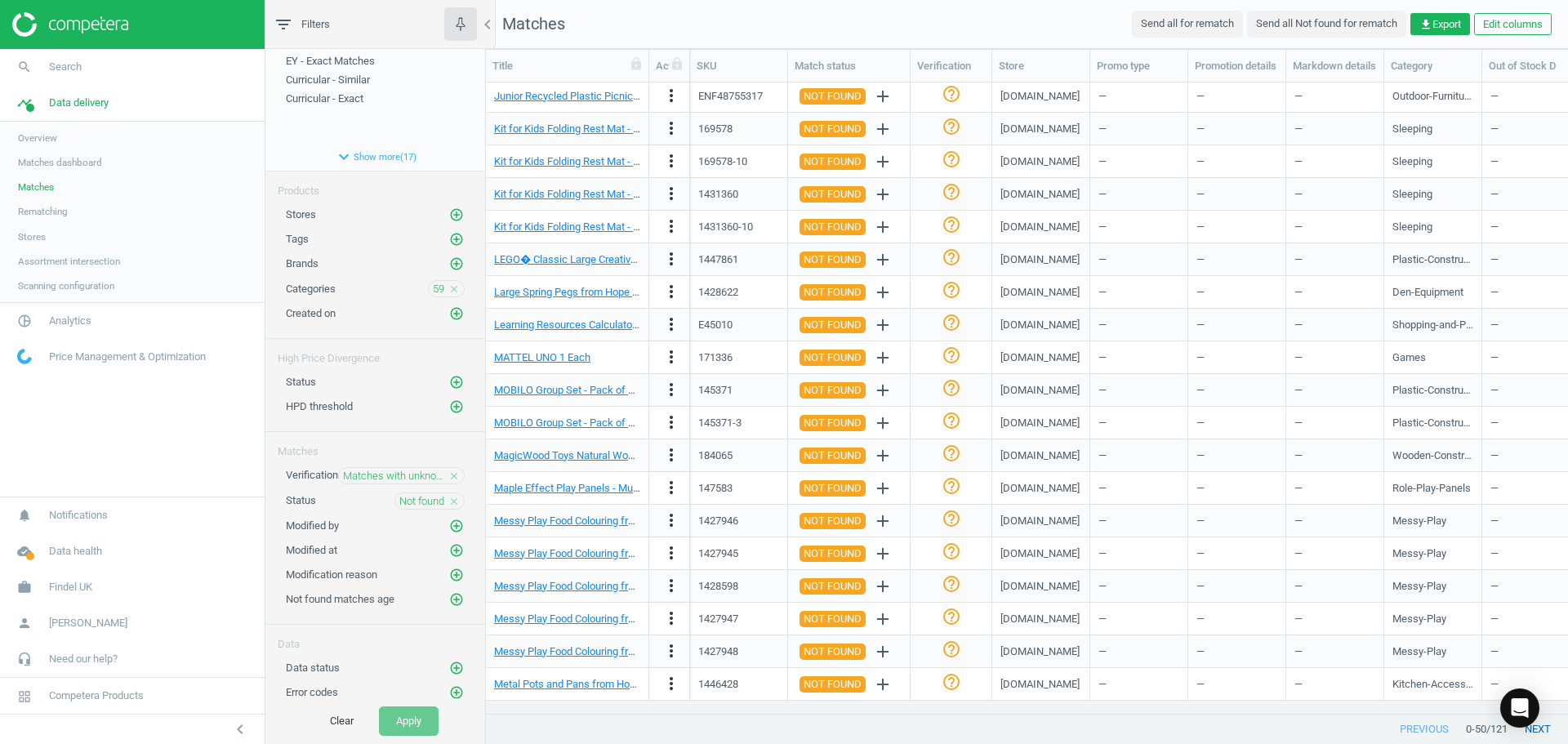
click at [1541, 736] on button "next" at bounding box center [1537, 729] width 61 height 29
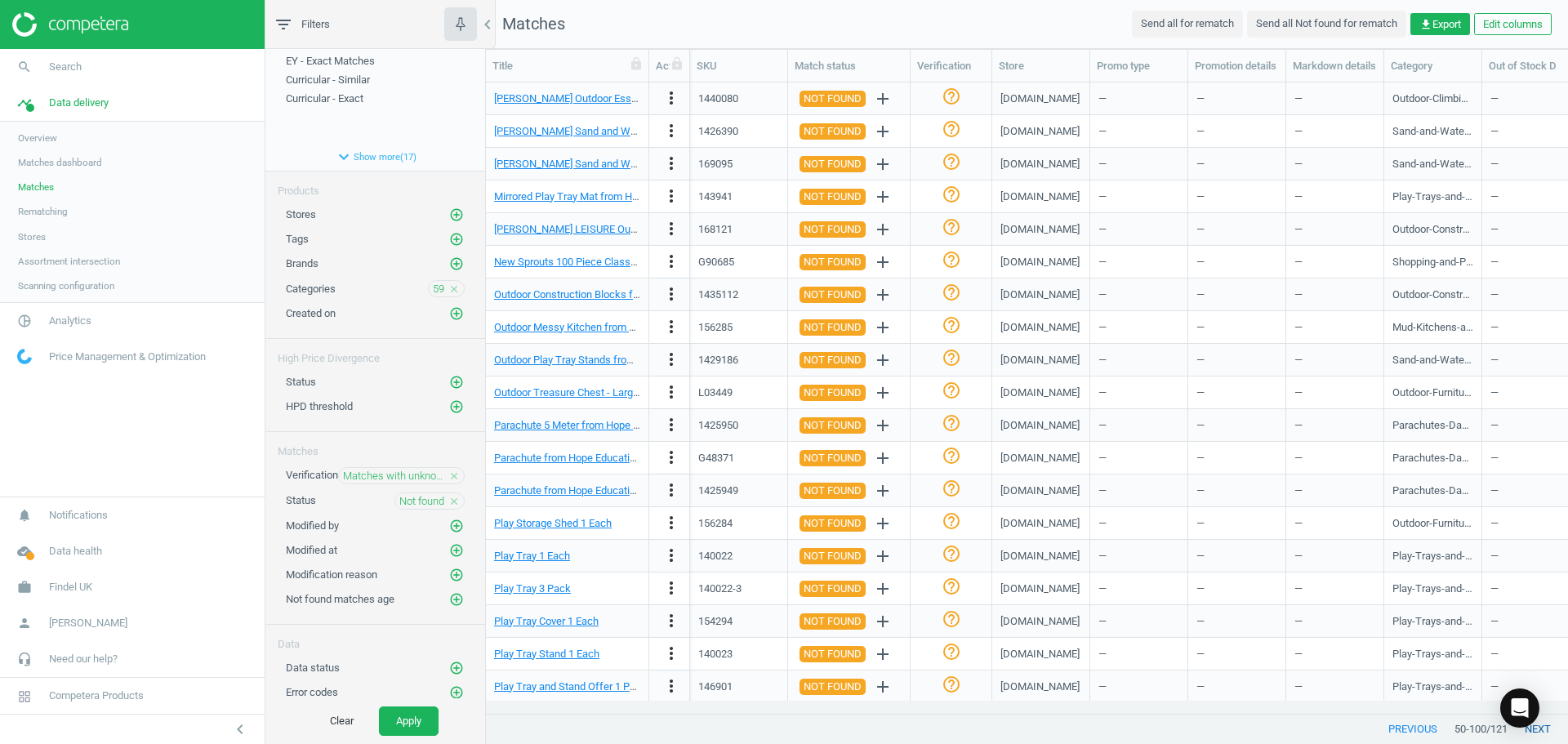
click at [1532, 731] on button "next" at bounding box center [1537, 729] width 61 height 29
click at [75, 318] on span "Analytics" at bounding box center [69, 321] width 42 height 15
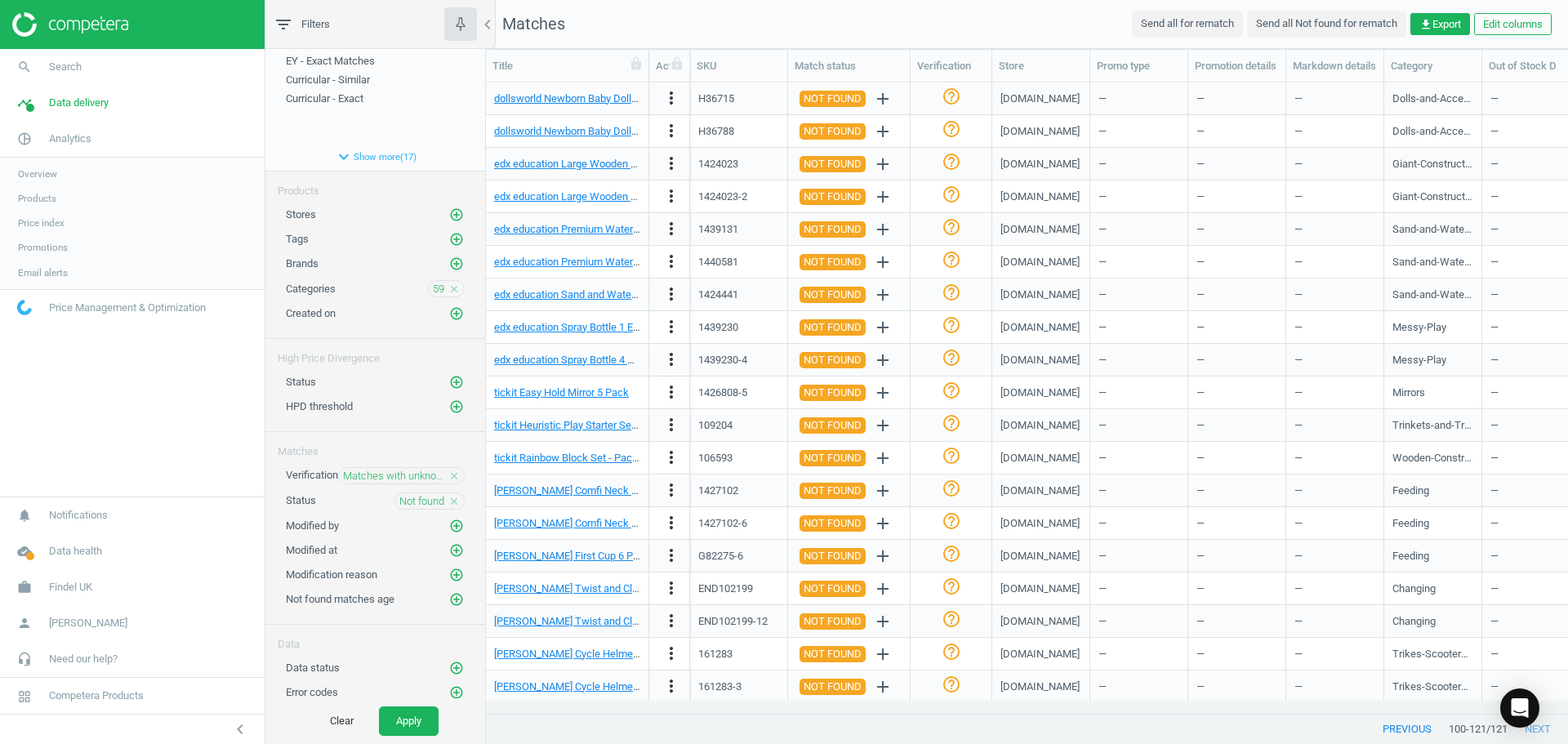
click at [35, 197] on span "Products" at bounding box center [36, 198] width 38 height 13
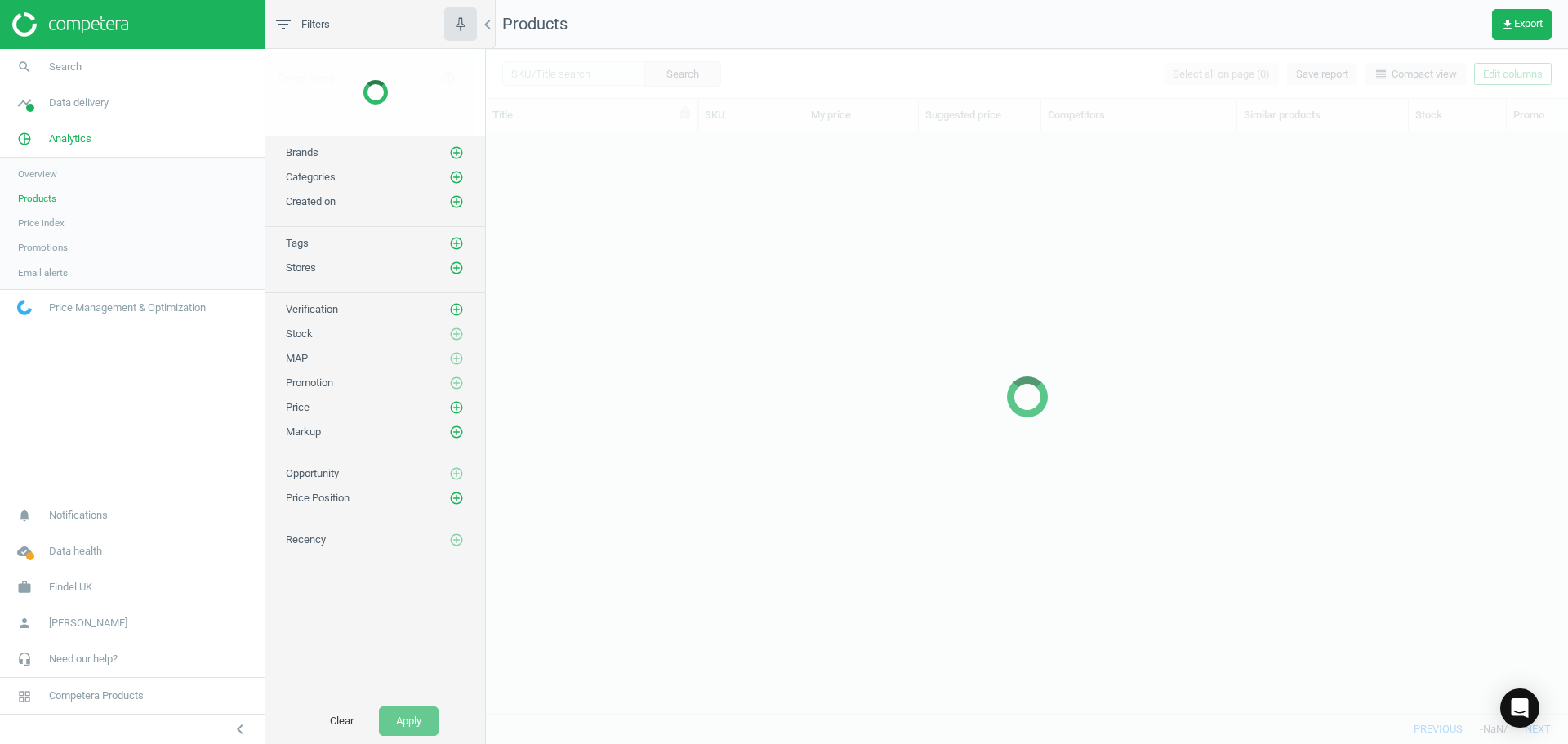
scroll to position [557, 1069]
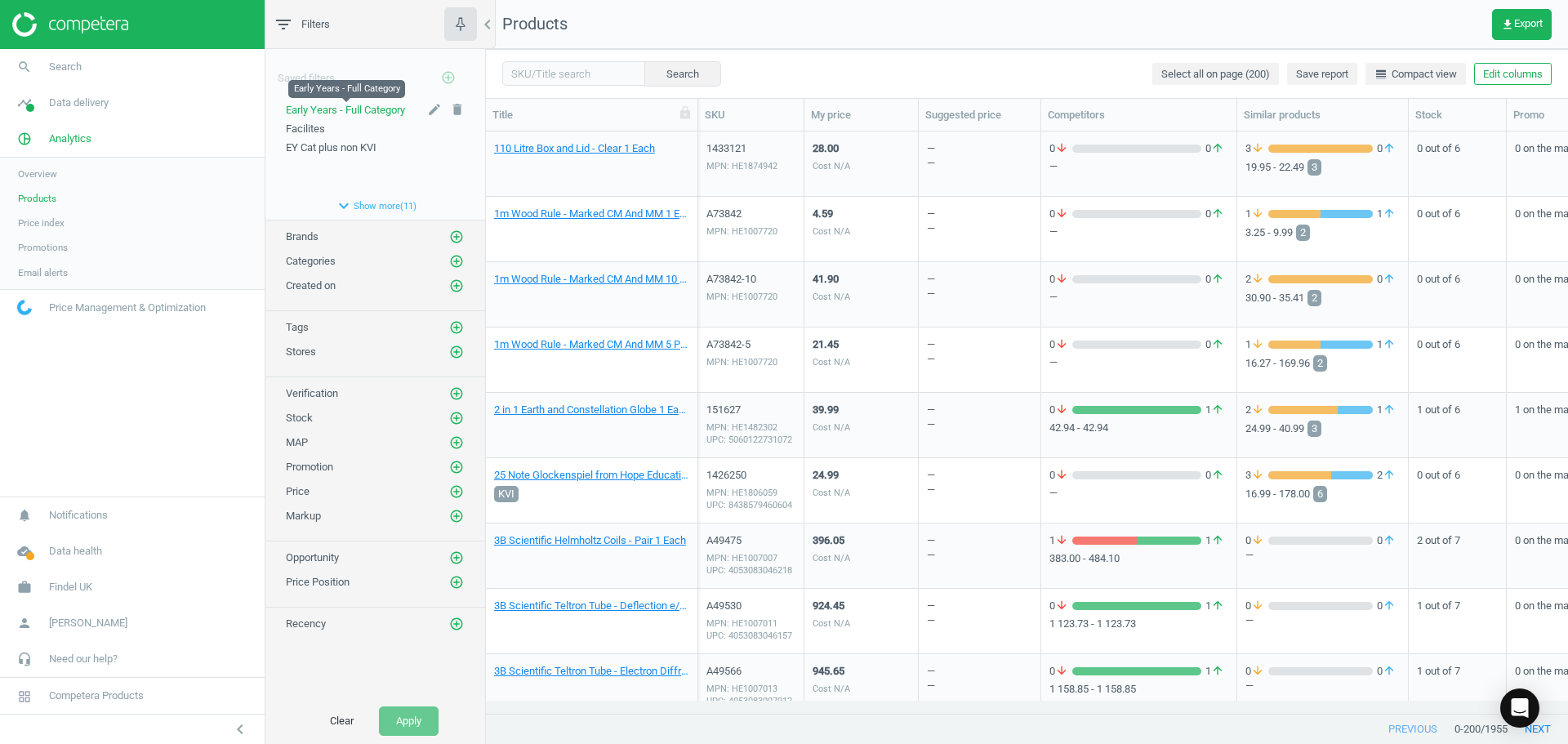
click at [336, 109] on span "Early Years - Full Category" at bounding box center [344, 109] width 119 height 12
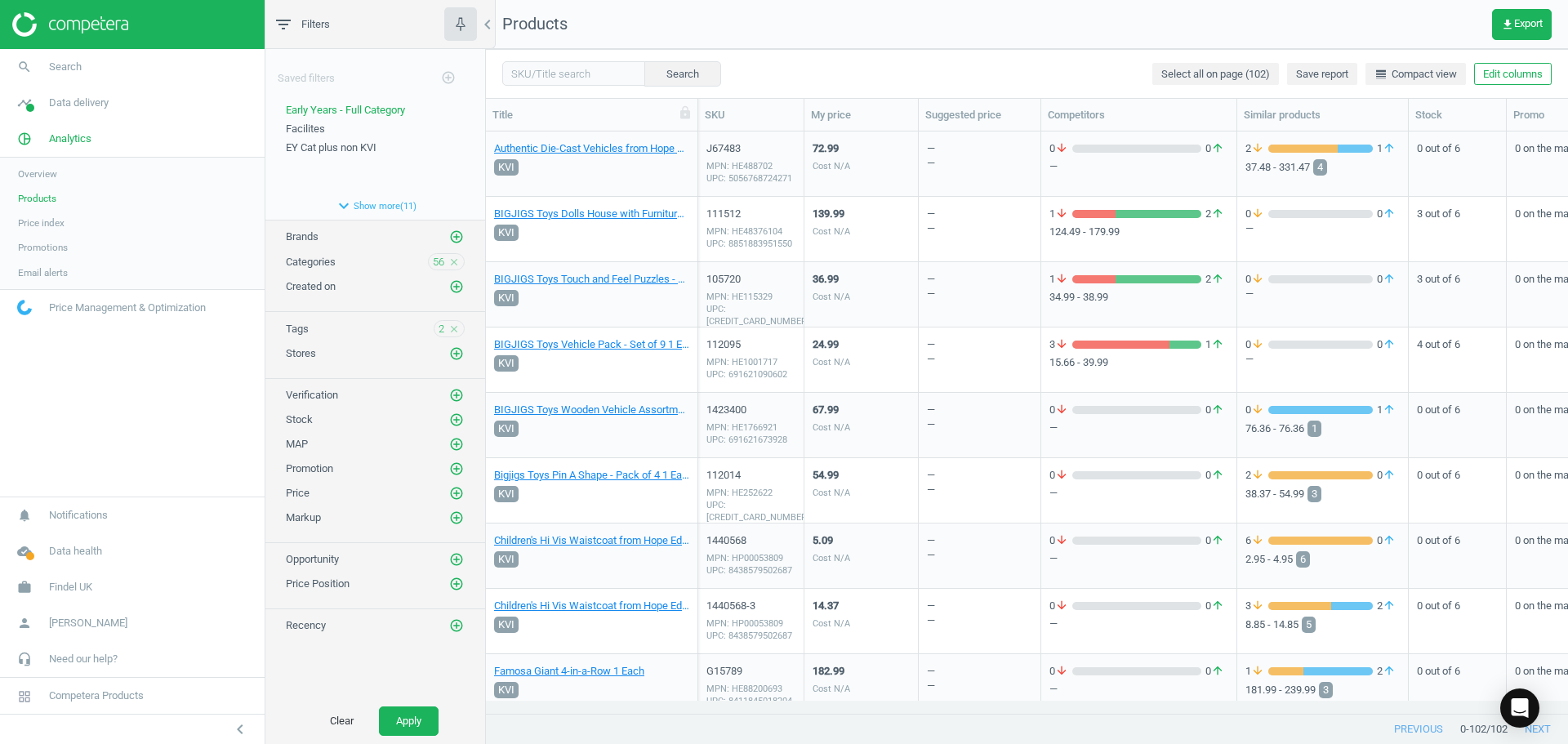
click at [886, 160] on div "72.99 Cost N/A" at bounding box center [861, 163] width 97 height 61
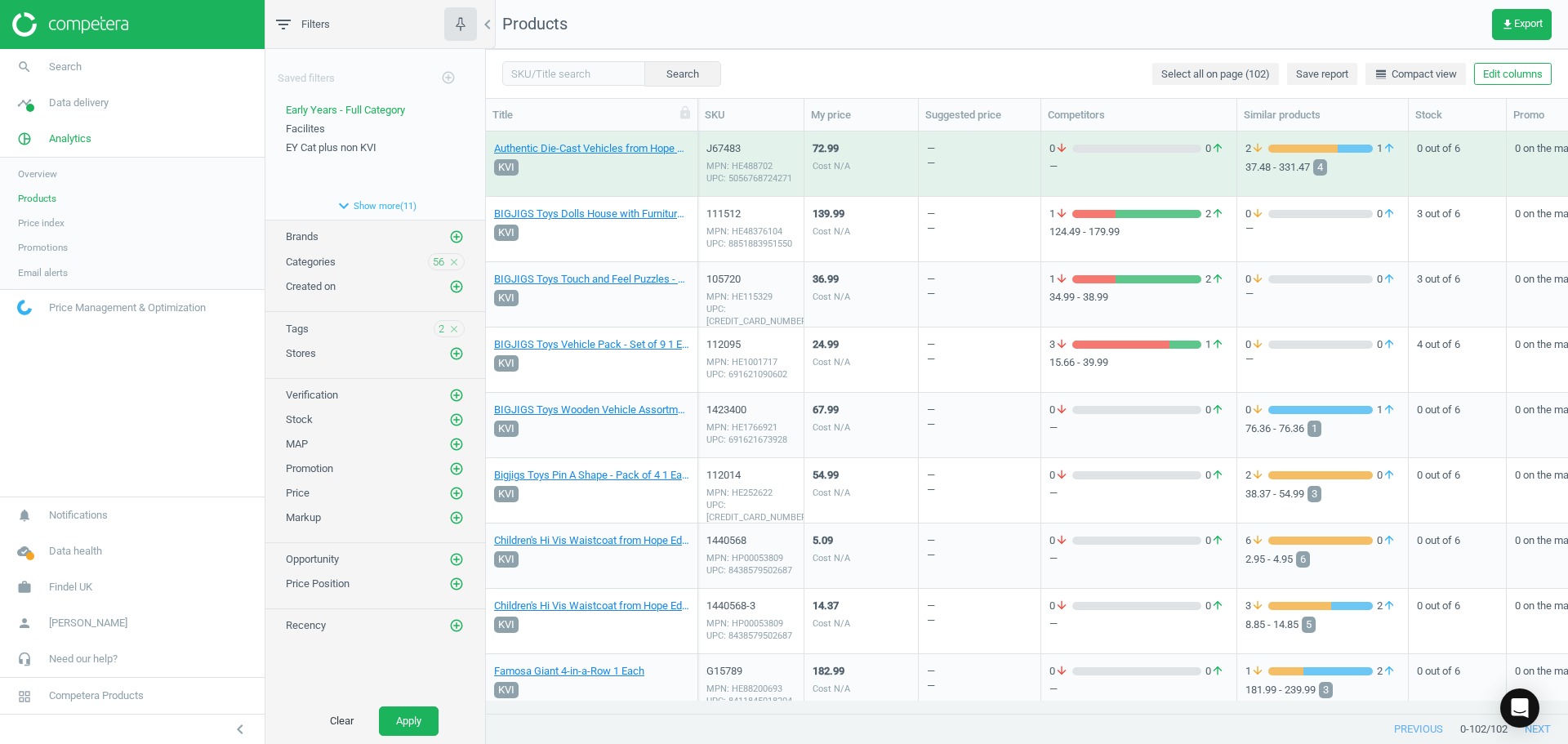
click at [886, 160] on div "72.99 Cost N/A" at bounding box center [861, 163] width 97 height 61
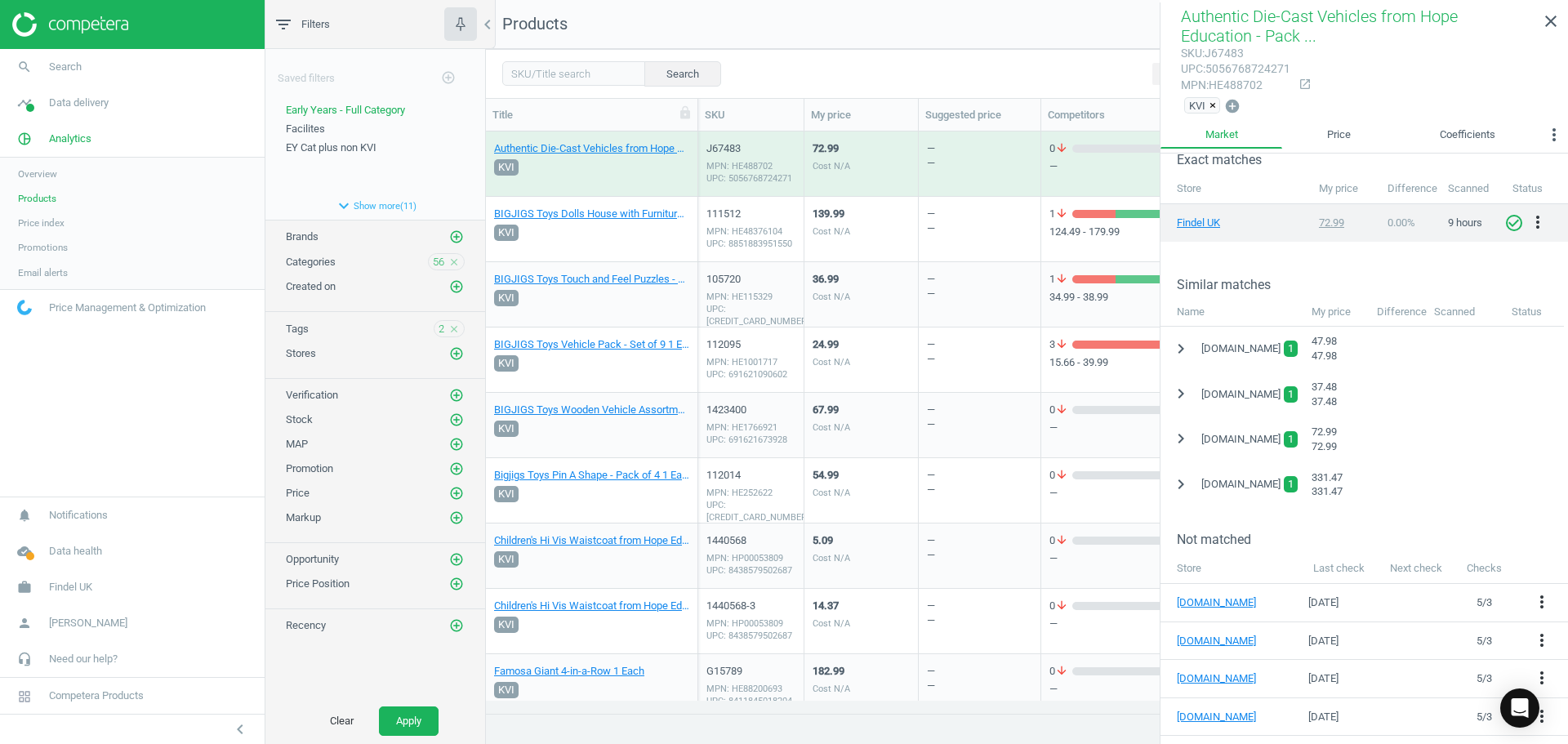
scroll to position [314, 0]
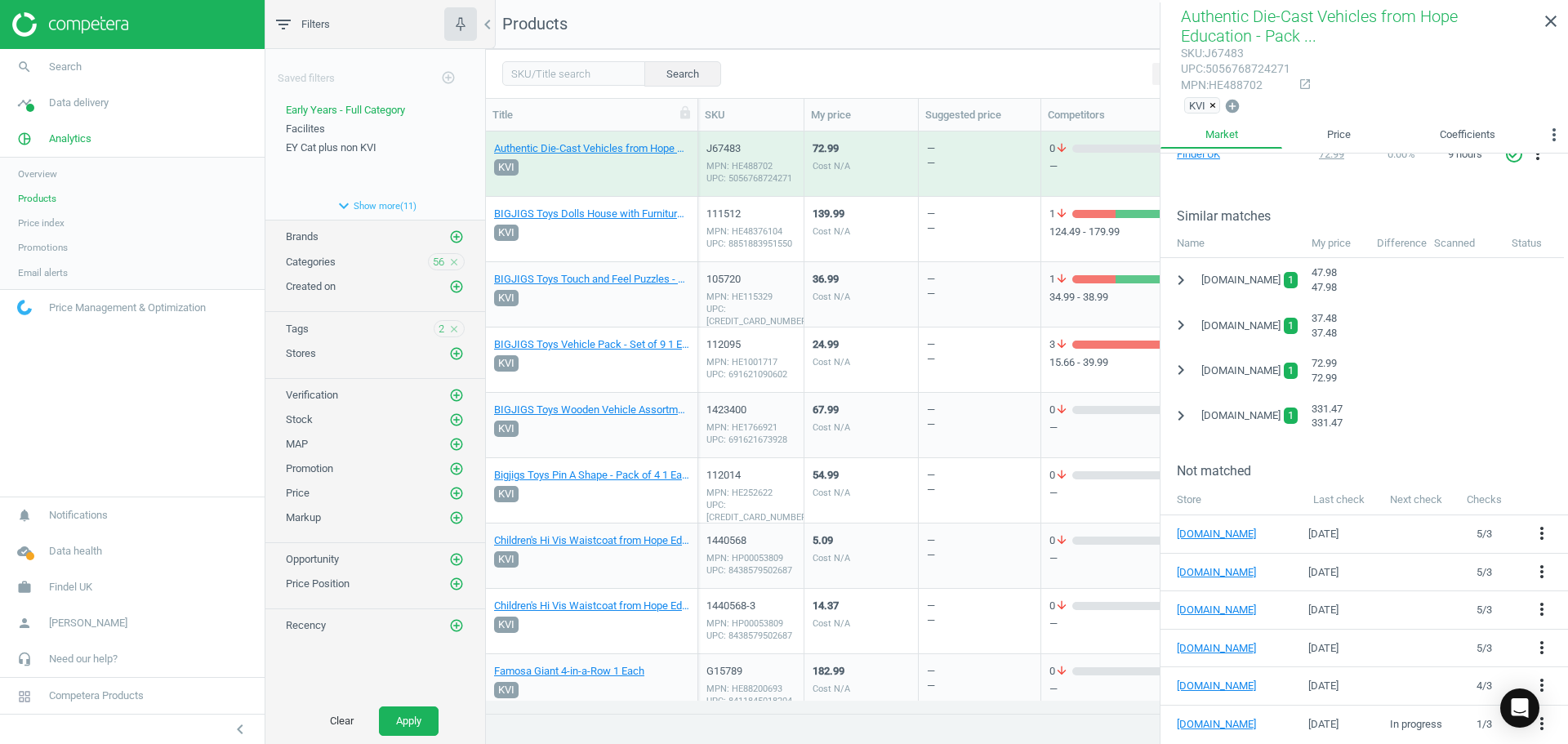
click at [774, 231] on div "MPN: HE48376104 UPC: 8851883951550" at bounding box center [750, 238] width 89 height 24
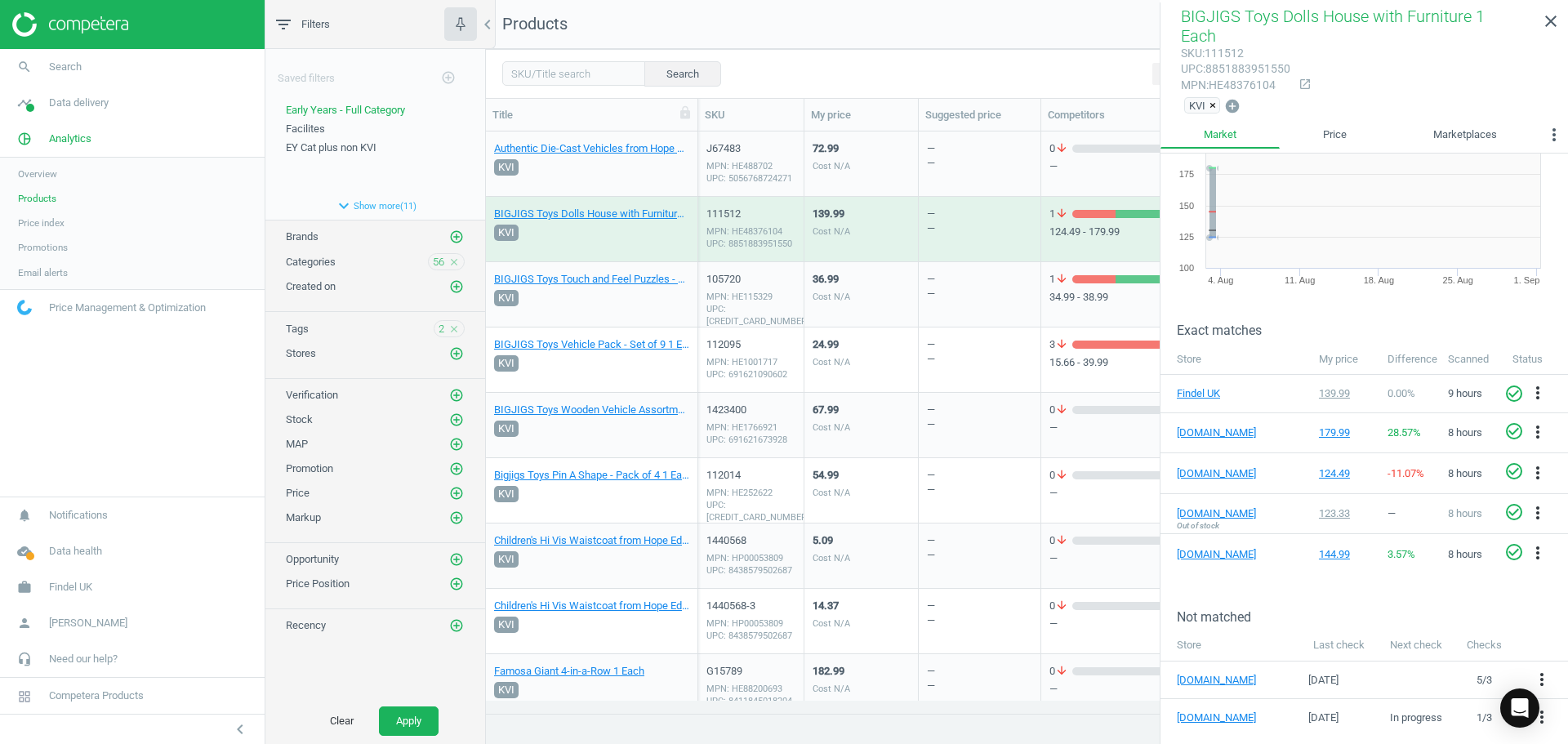
scroll to position [48, 0]
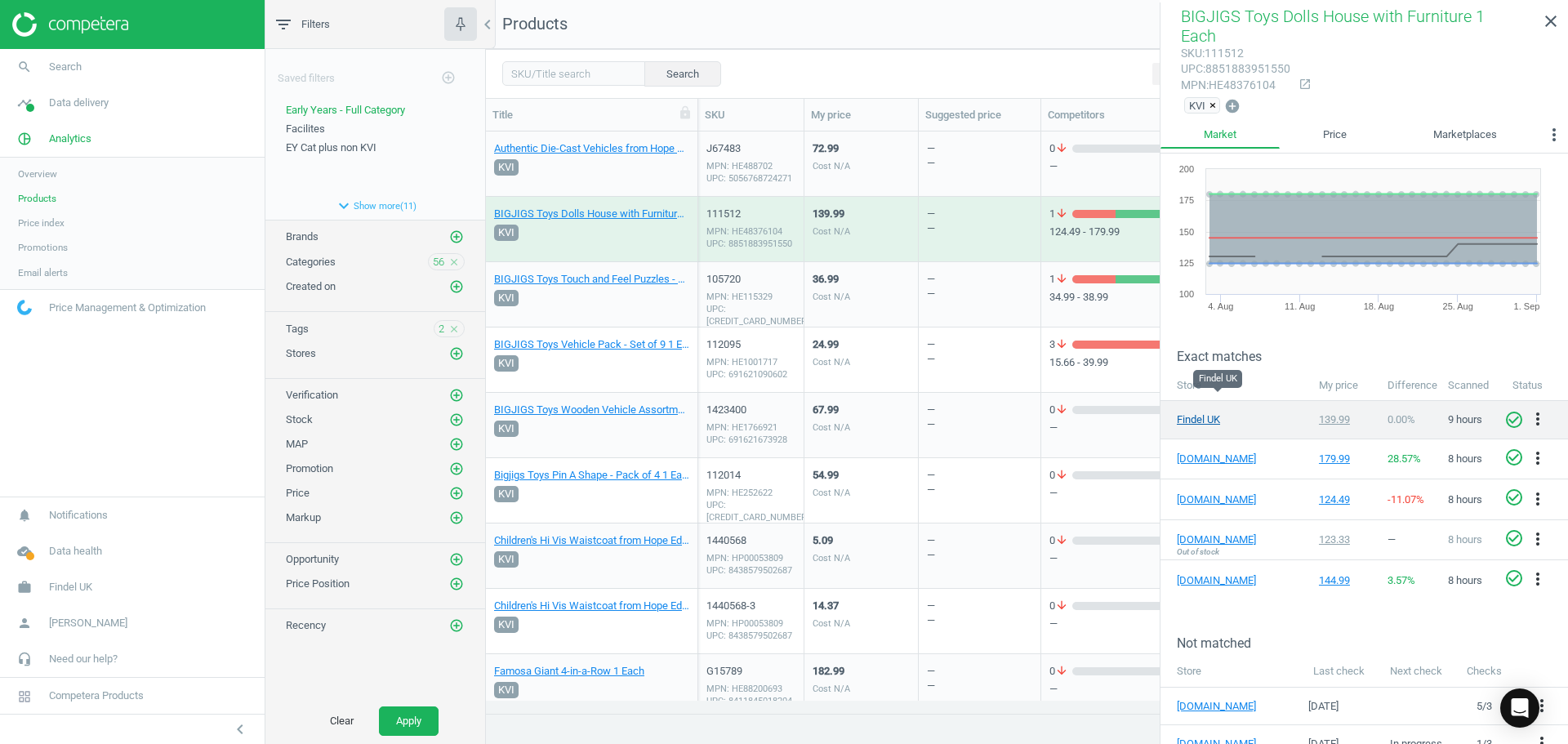
click at [1206, 413] on link "Findel UK" at bounding box center [1217, 420] width 81 height 15
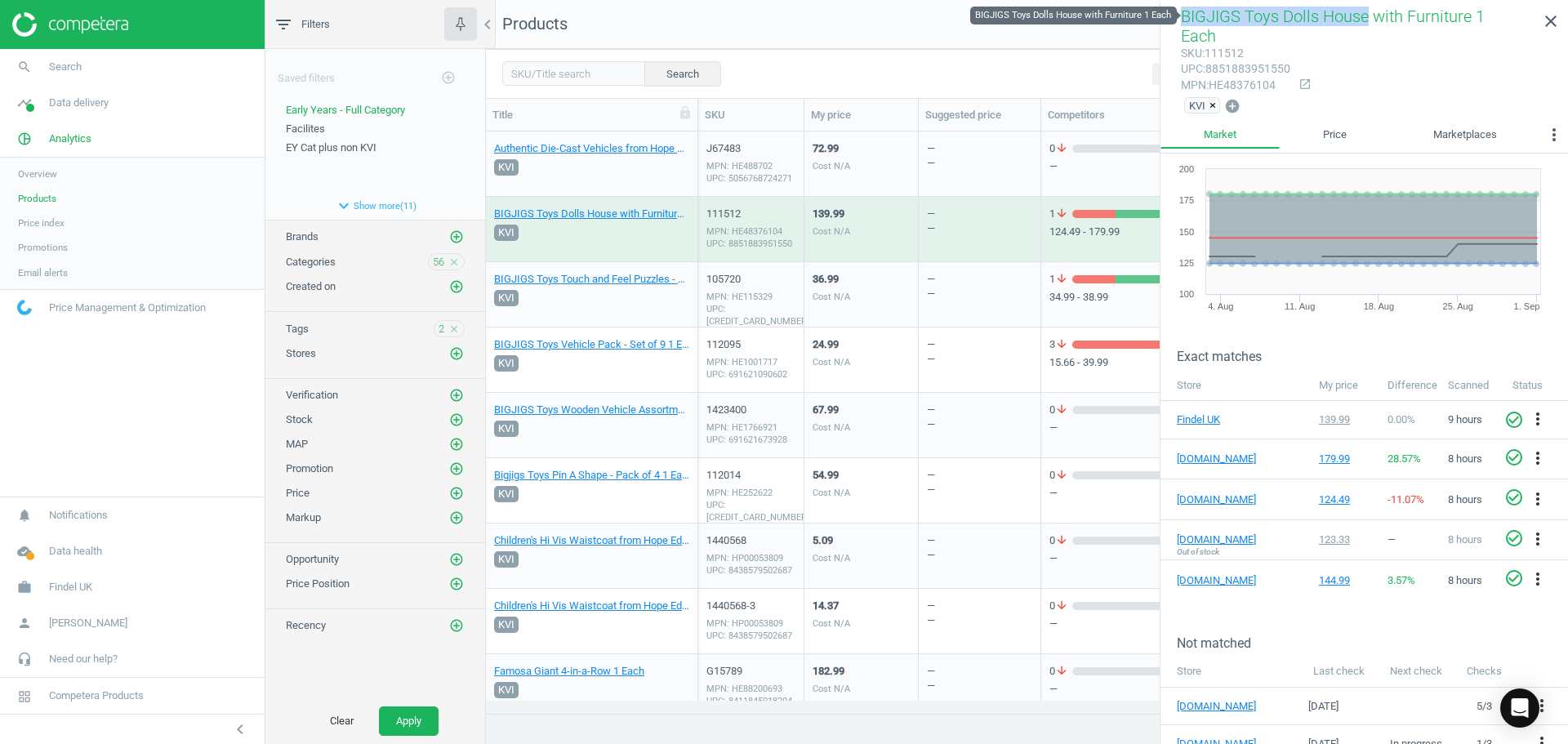
drag, startPoint x: 1179, startPoint y: 23, endPoint x: 1352, endPoint y: 20, distance: 173.0
click at [1352, 20] on div "BIGJIGS Toys Dolls House with Furniture 1 Each sku : 111512 upc : 8851883951550…" at bounding box center [1364, 62] width 408 height 119
copy span "BIGJIGS Toys Dolls House"
click at [864, 276] on div "36.99 Cost N/A" at bounding box center [861, 294] width 97 height 61
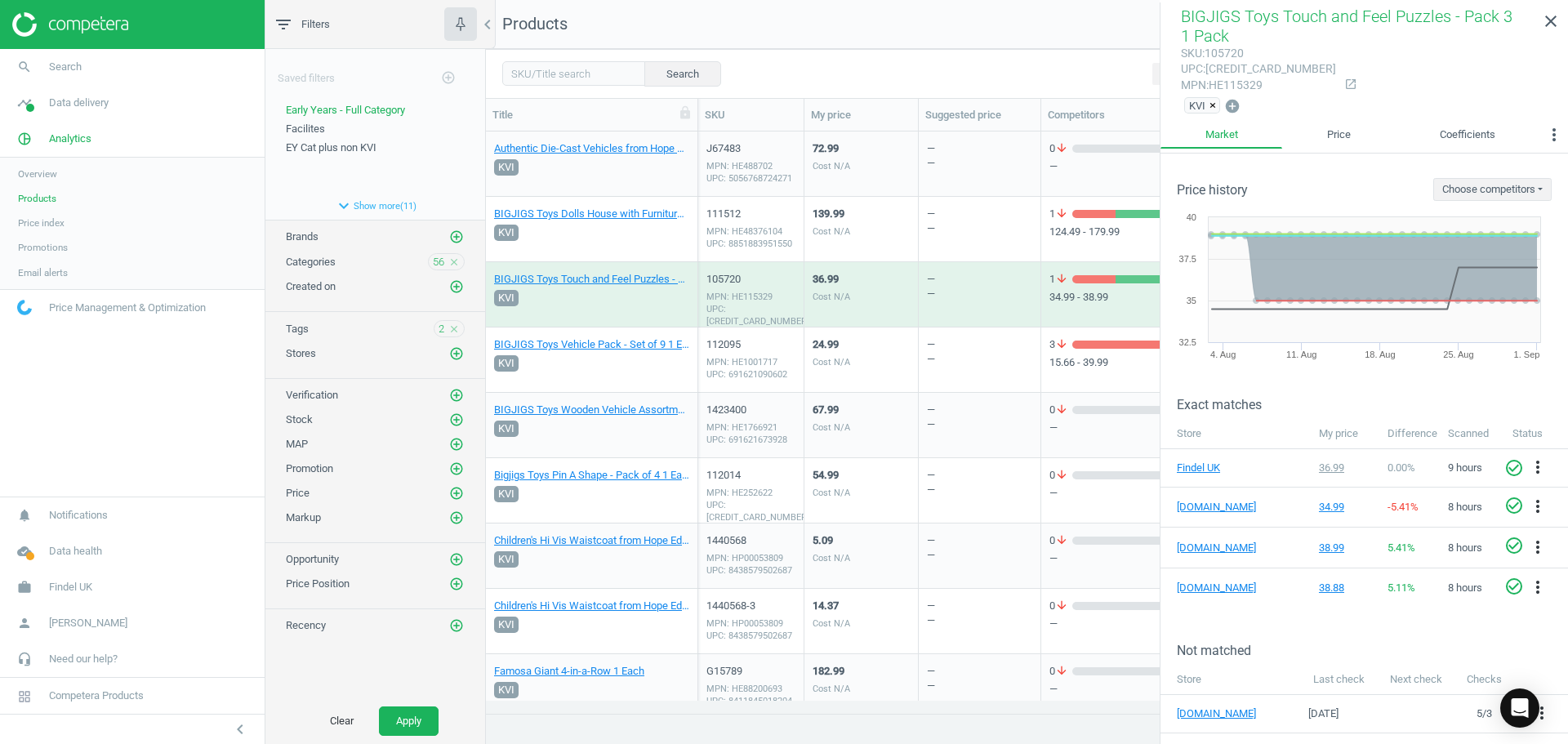
scroll to position [81, 0]
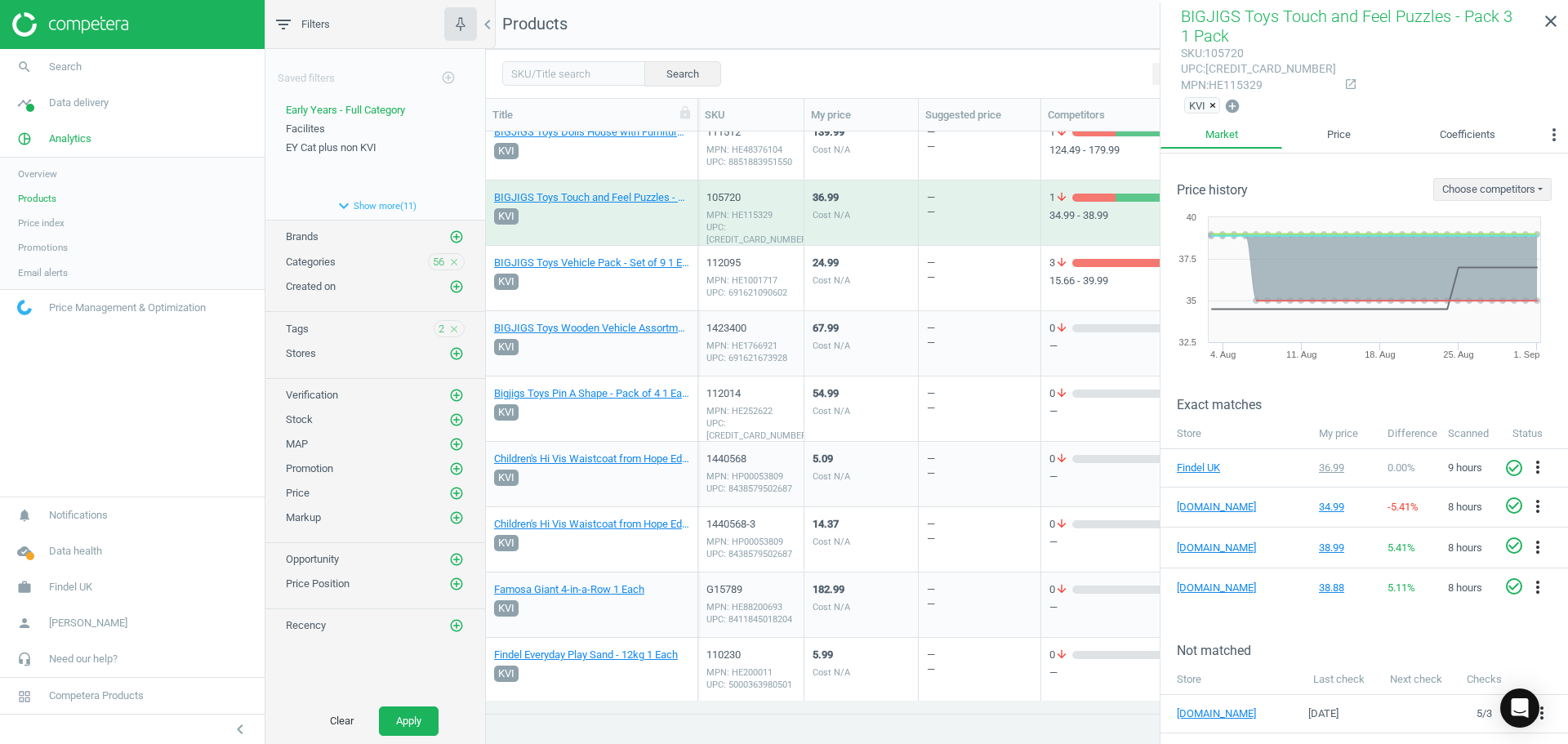
click at [890, 280] on div "24.99 Cost N/A" at bounding box center [861, 277] width 97 height 61
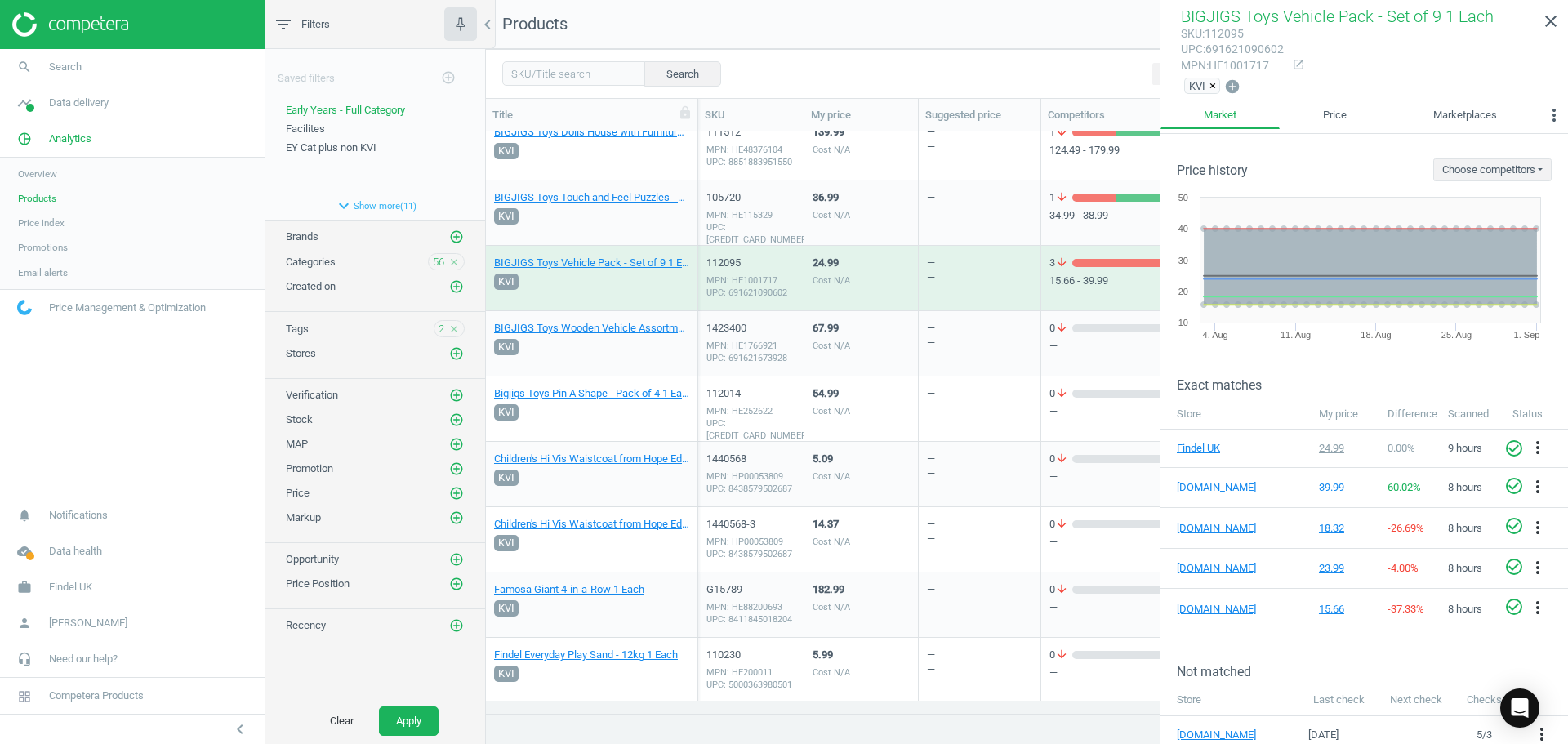
click at [853, 253] on div "24.99 Cost N/A" at bounding box center [861, 277] width 97 height 61
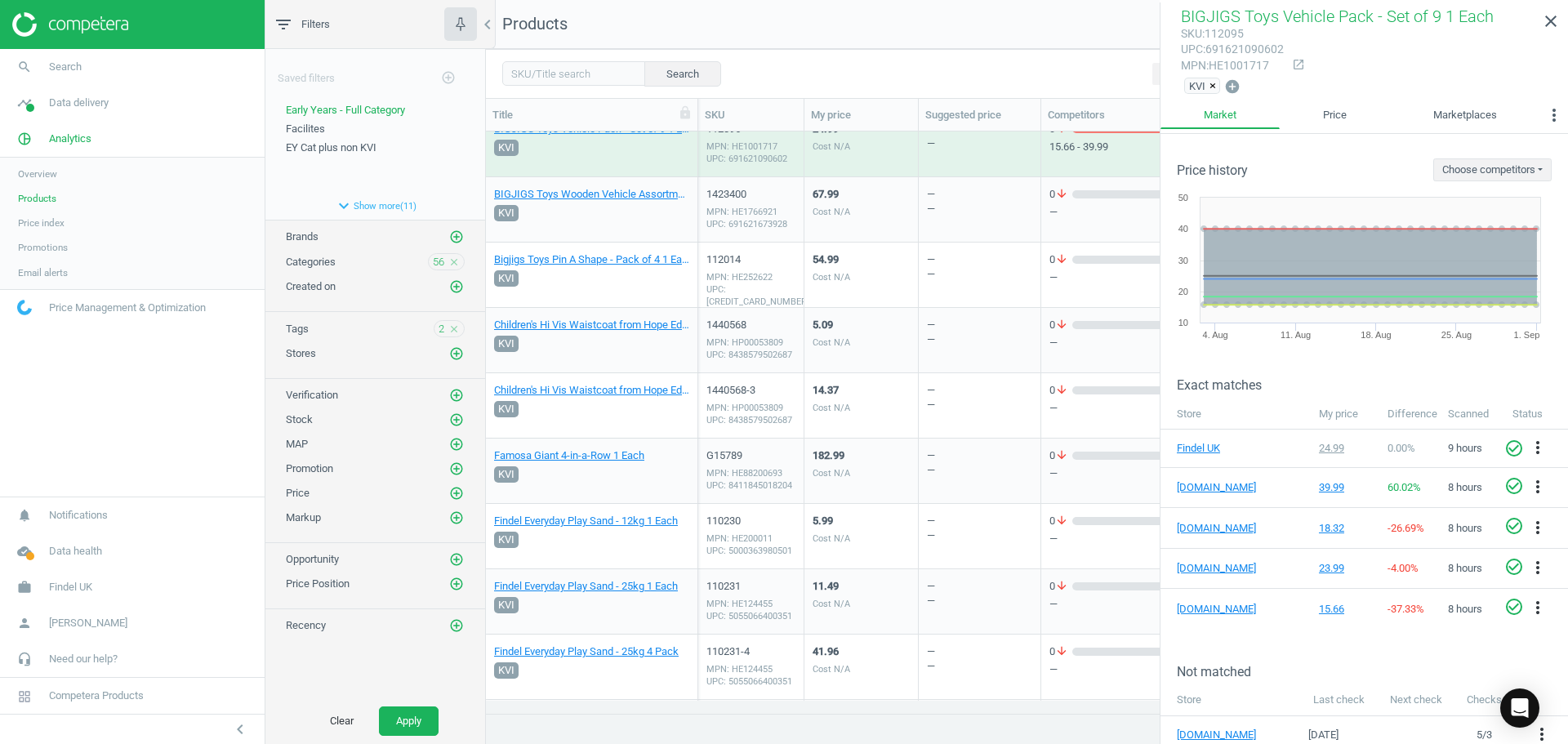
scroll to position [245, 0]
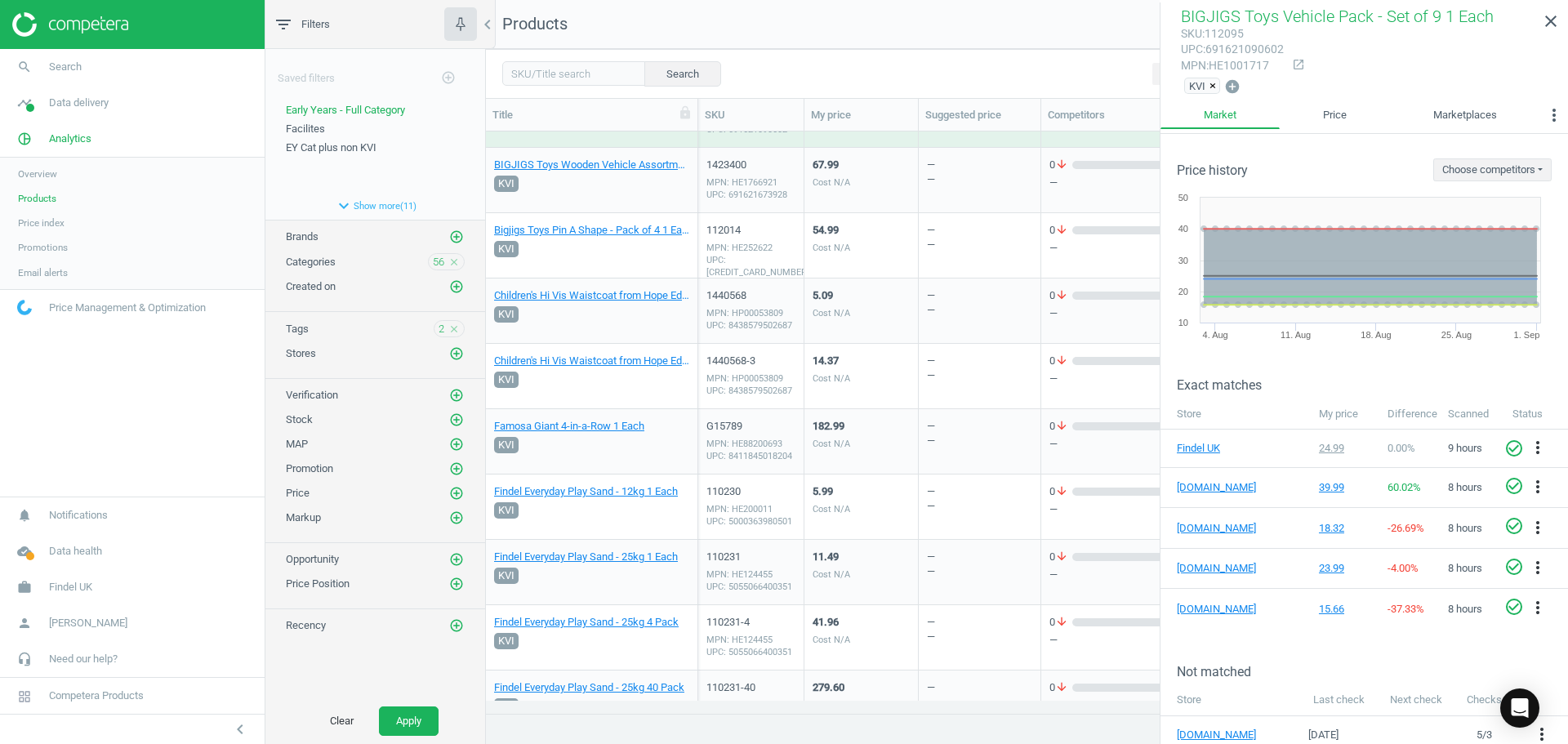
click at [858, 194] on div "67.99 Cost N/A" at bounding box center [861, 180] width 97 height 61
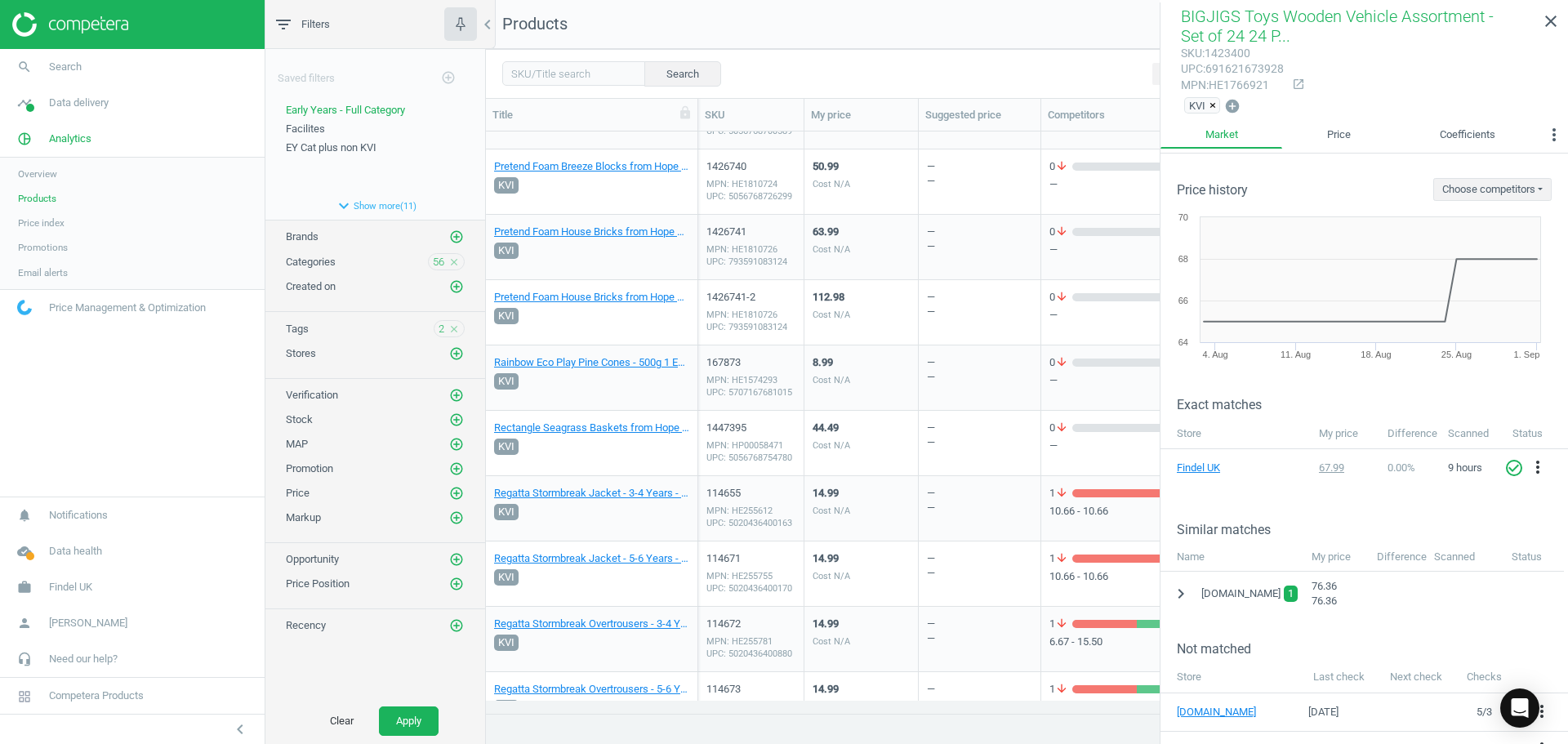
scroll to position [3839, 0]
